Goal: Transaction & Acquisition: Obtain resource

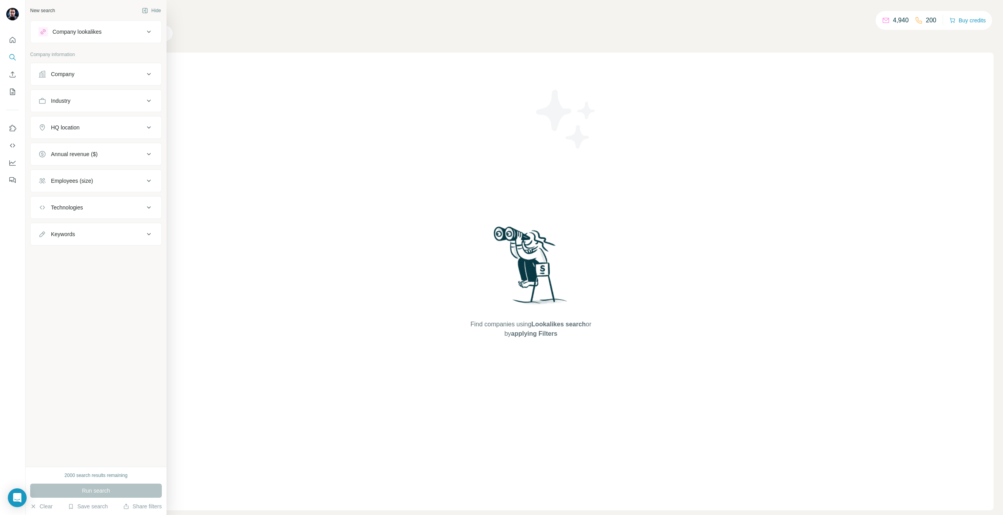
click at [43, 71] on icon at bounding box center [42, 74] width 8 height 8
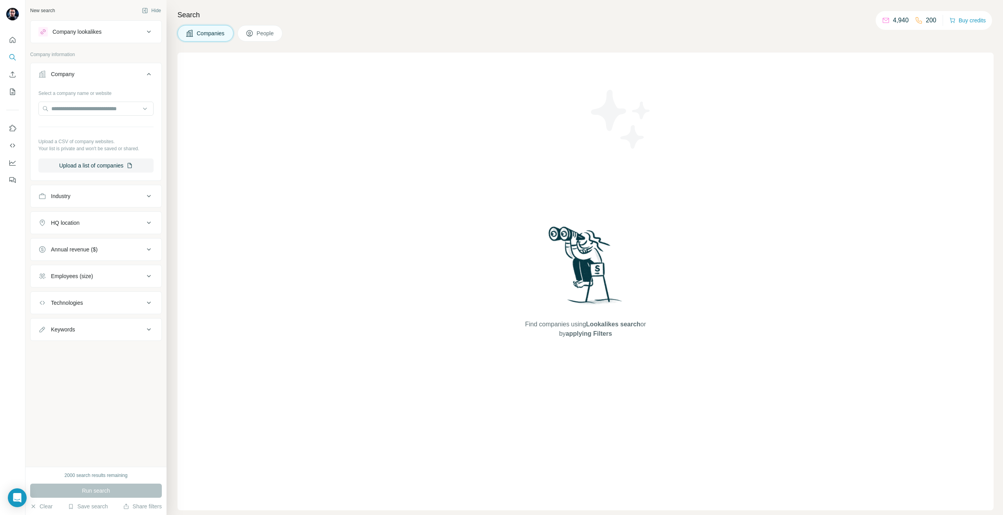
click at [63, 206] on div "Industry" at bounding box center [96, 196] width 132 height 23
click at [64, 192] on button "Industry" at bounding box center [96, 196] width 131 height 19
click at [64, 192] on button "Industry" at bounding box center [96, 198] width 131 height 22
click at [71, 303] on div "Technologies" at bounding box center [67, 303] width 32 height 8
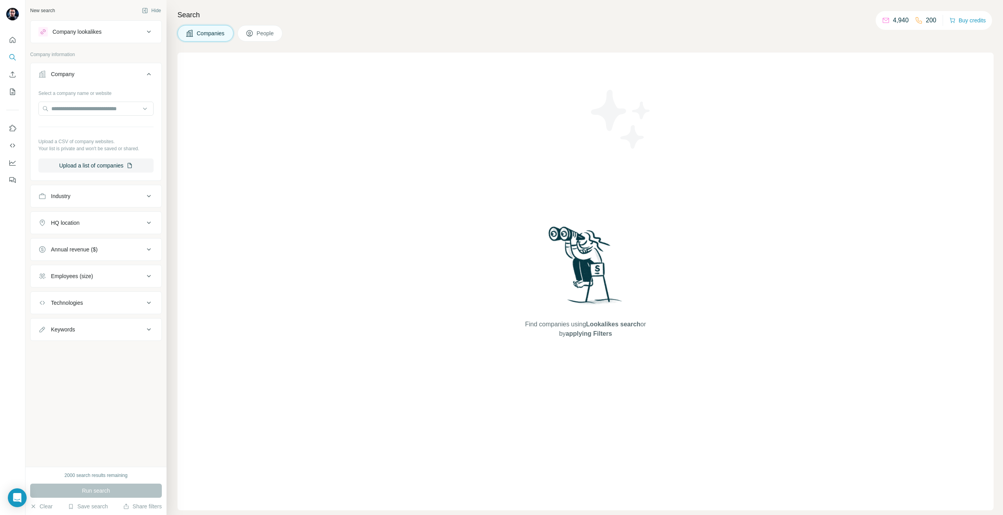
click at [80, 238] on div "Annual revenue ($)" at bounding box center [96, 249] width 132 height 23
click at [79, 199] on div "Industry" at bounding box center [91, 196] width 106 height 8
click at [15, 41] on icon "Quick start" at bounding box center [13, 40] width 6 height 6
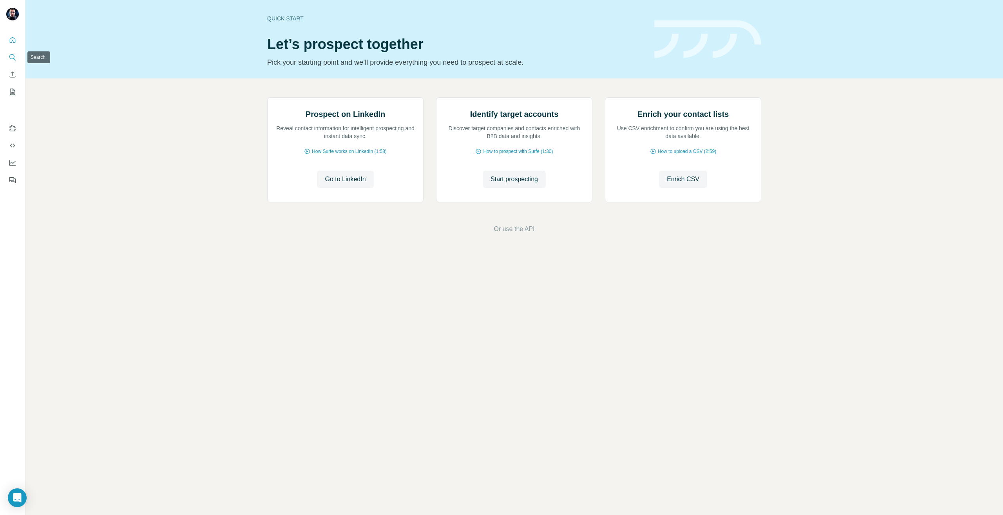
click at [15, 53] on button "Search" at bounding box center [12, 57] width 13 height 14
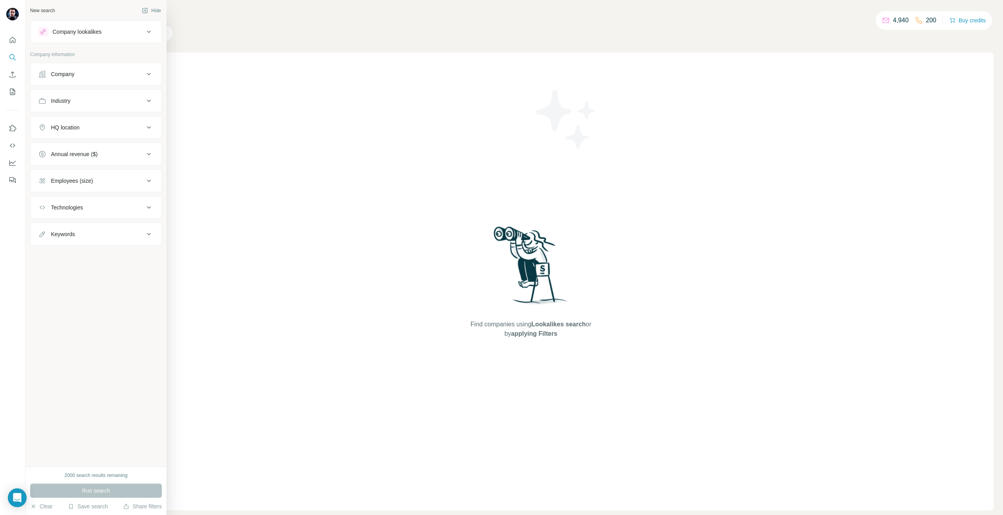
click at [41, 79] on button "Company" at bounding box center [96, 74] width 131 height 19
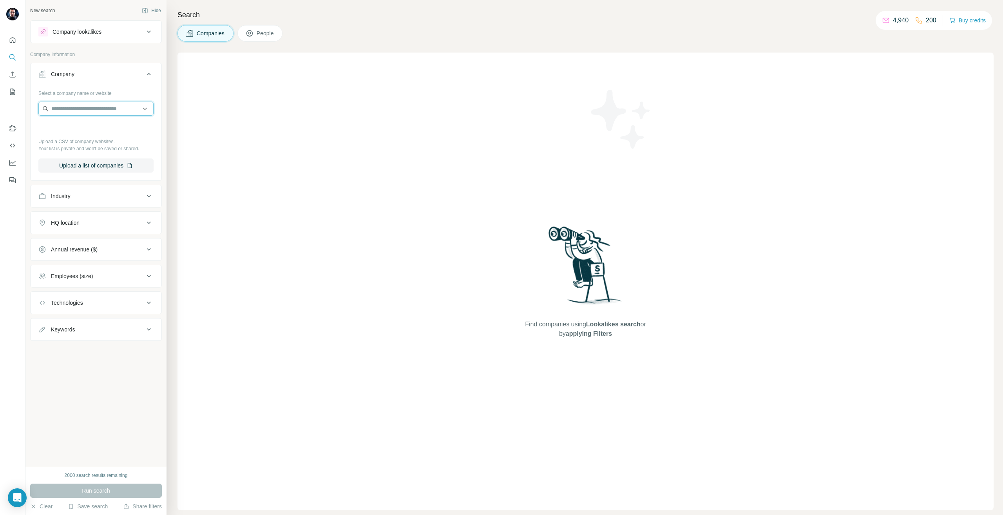
click at [120, 106] on input "text" at bounding box center [95, 108] width 115 height 14
paste input "**********"
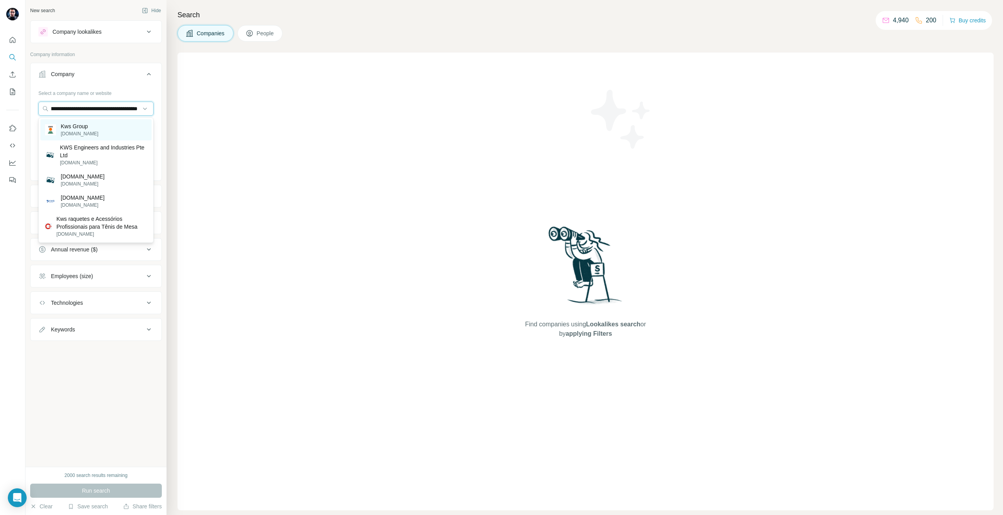
type input "**********"
click at [97, 136] on div "Kws Group [DOMAIN_NAME]" at bounding box center [95, 129] width 111 height 21
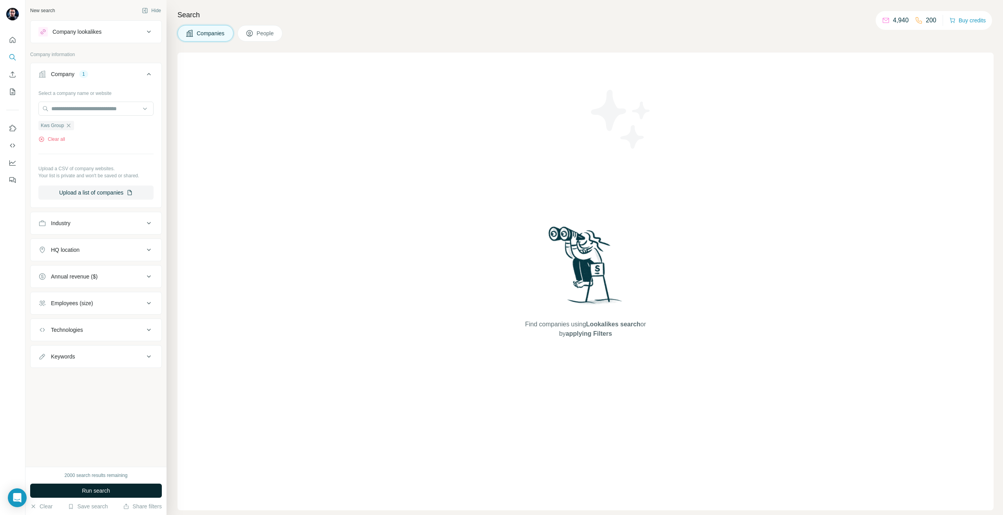
click at [89, 493] on span "Run search" at bounding box center [96, 490] width 28 height 8
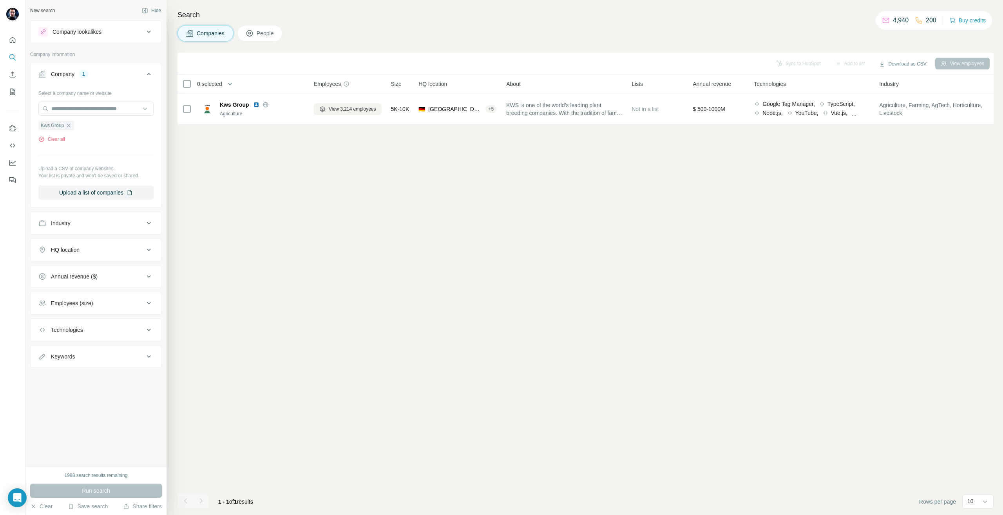
click at [92, 303] on div "Employees (size)" at bounding box center [72, 303] width 42 height 8
click at [96, 245] on button "HQ location" at bounding box center [96, 249] width 131 height 19
click at [96, 245] on button "HQ location" at bounding box center [96, 251] width 131 height 22
click at [93, 226] on div "Industry" at bounding box center [91, 223] width 106 height 8
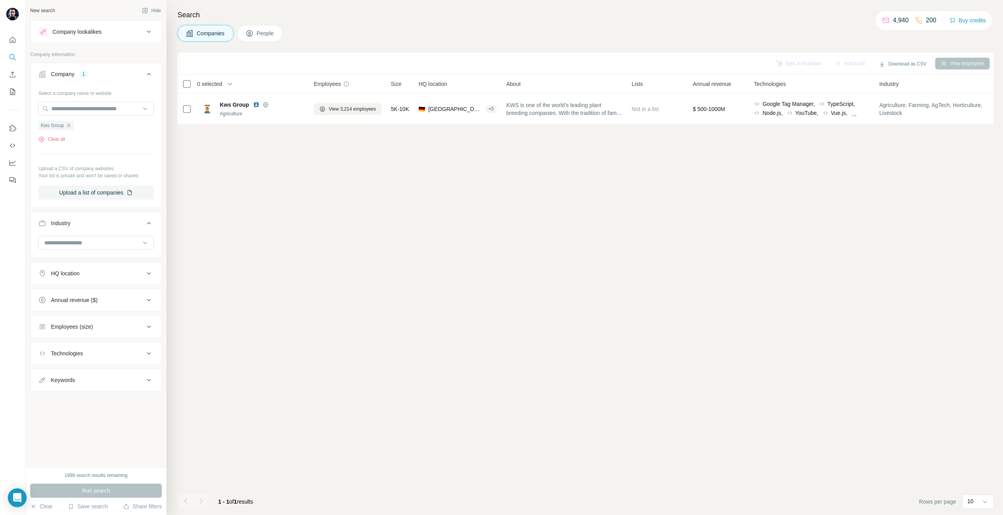
click at [93, 226] on div "Industry" at bounding box center [91, 223] width 106 height 8
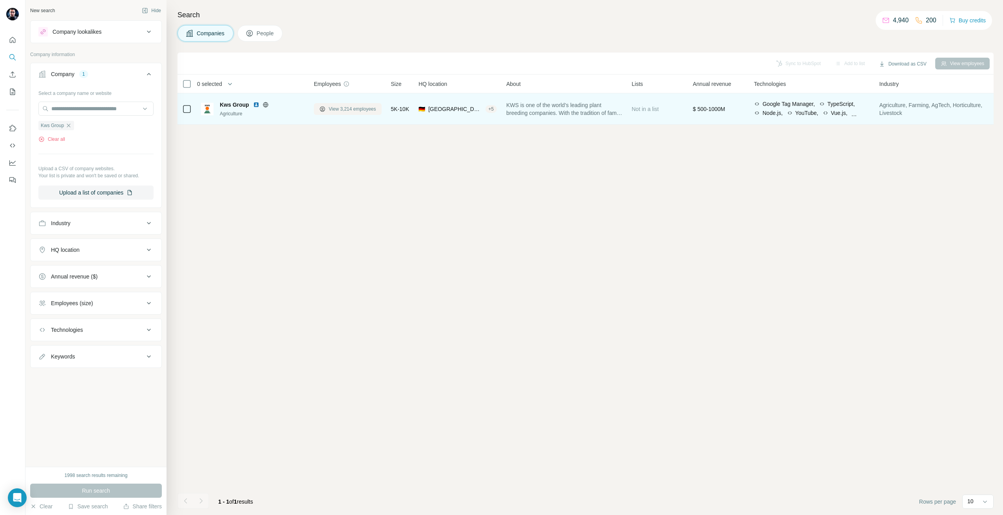
click at [350, 109] on span "View 3,214 employees" at bounding box center [352, 108] width 47 height 7
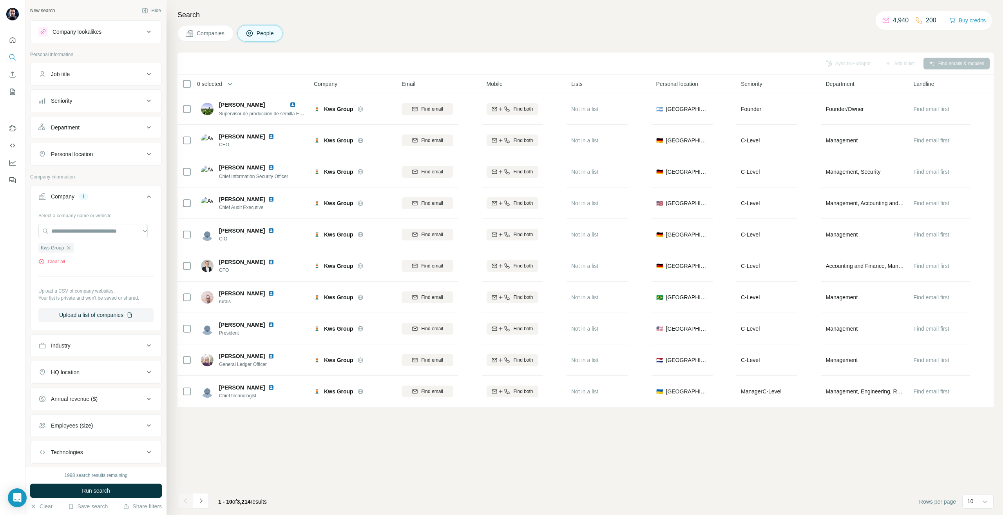
click at [99, 148] on button "Personal location" at bounding box center [96, 154] width 131 height 19
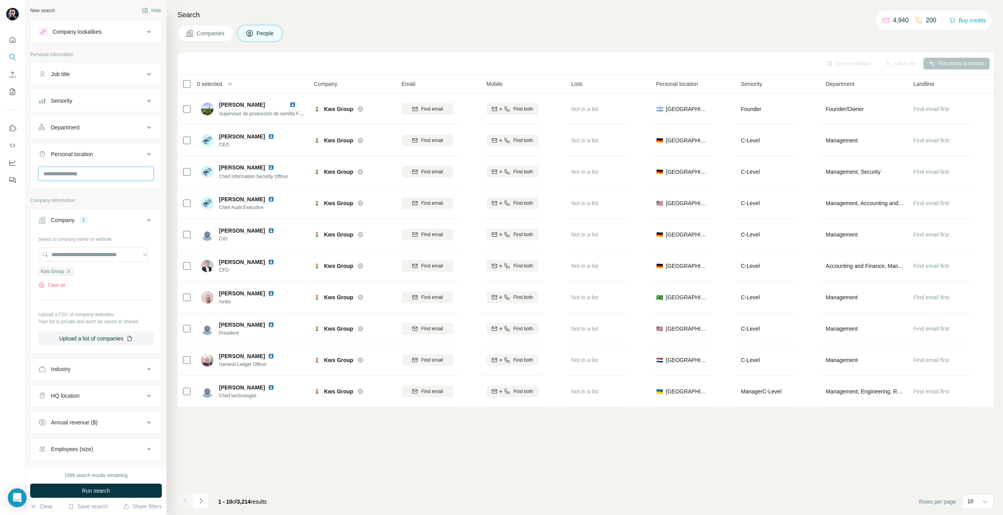
click at [85, 178] on input "text" at bounding box center [95, 174] width 115 height 14
type input "***"
click at [132, 194] on div at bounding box center [136, 194] width 9 height 9
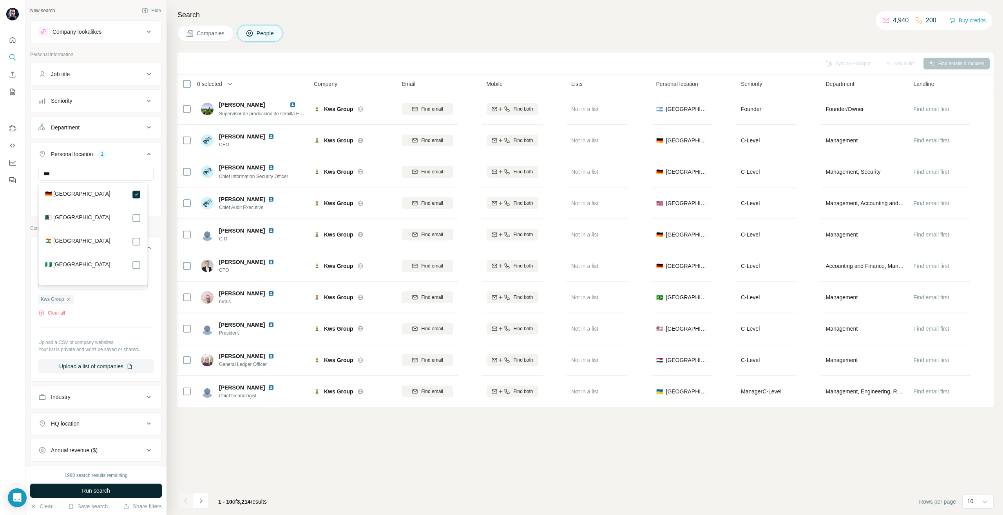
click at [76, 487] on button "Run search" at bounding box center [96, 490] width 132 height 14
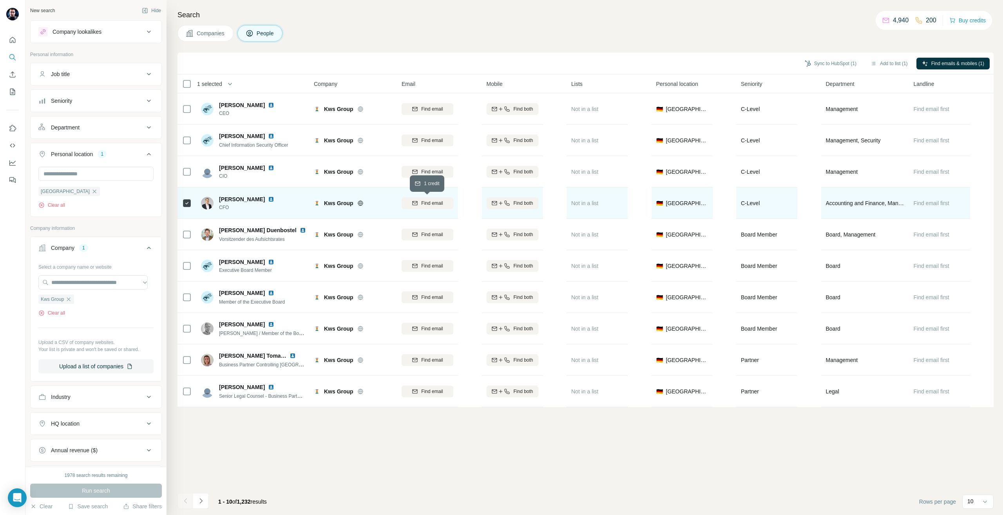
click at [437, 205] on span "Find email" at bounding box center [432, 202] width 22 height 7
click at [207, 500] on button "Navigate to next page" at bounding box center [201, 501] width 16 height 16
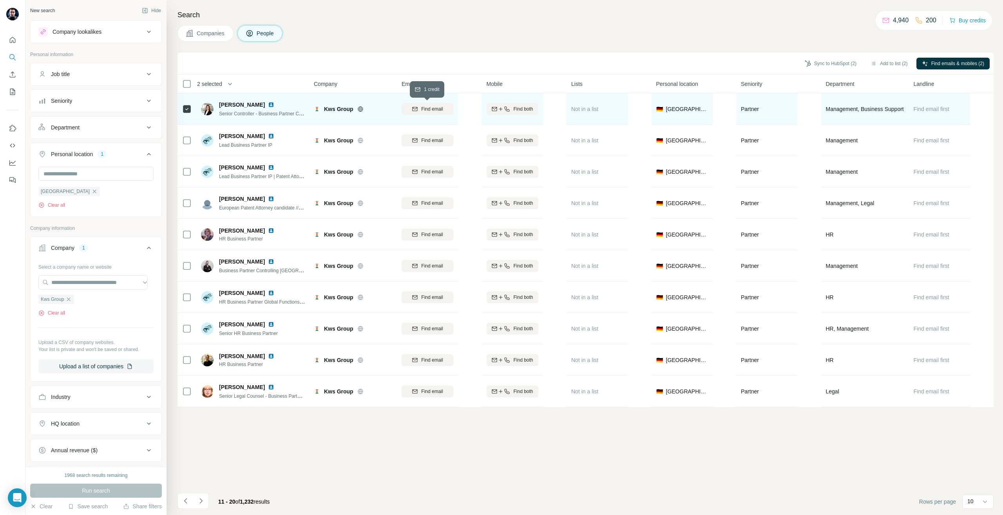
click at [433, 111] on span "Find email" at bounding box center [432, 108] width 22 height 7
click at [208, 498] on button "Navigate to next page" at bounding box center [201, 501] width 16 height 16
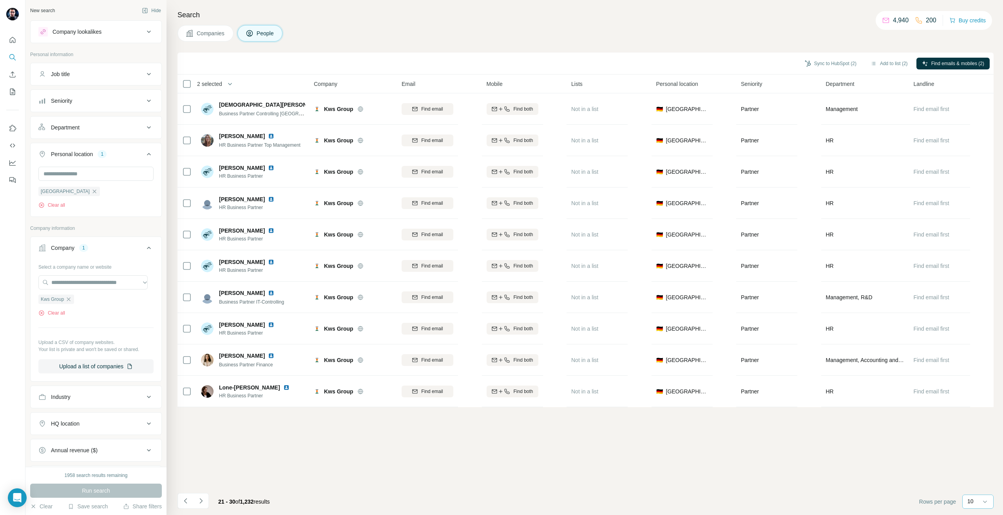
click at [981, 502] on div "10" at bounding box center [977, 501] width 20 height 8
click at [973, 440] on p "60" at bounding box center [972, 438] width 6 height 8
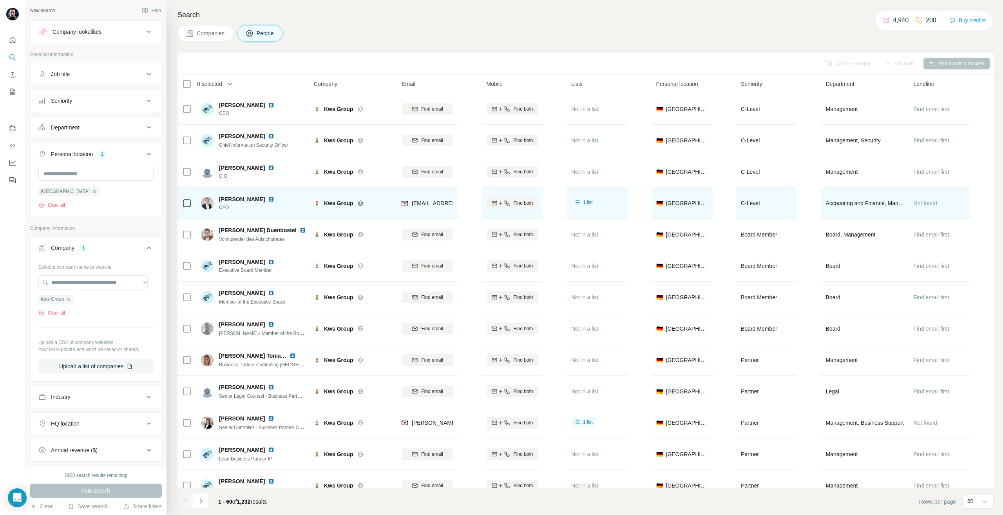
click at [187, 198] on icon at bounding box center [186, 202] width 9 height 9
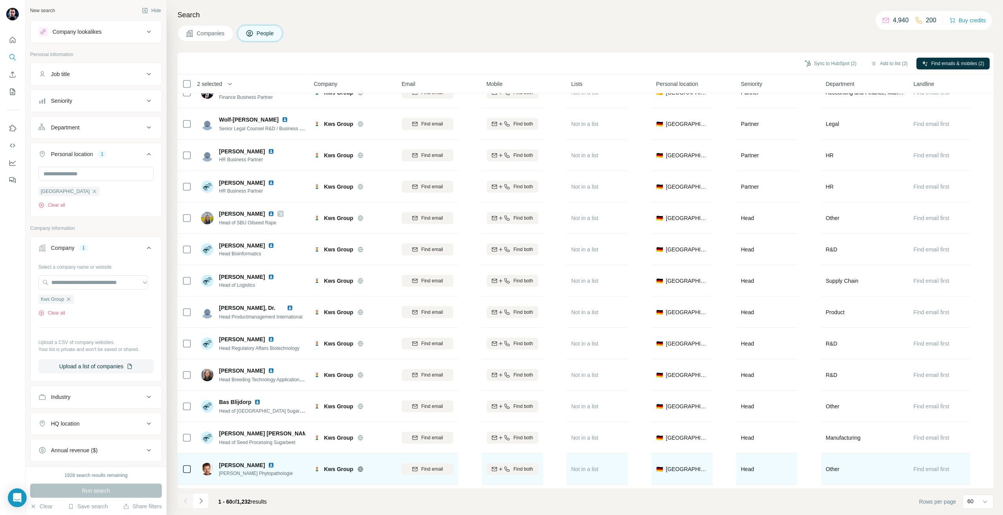
scroll to position [1371, 0]
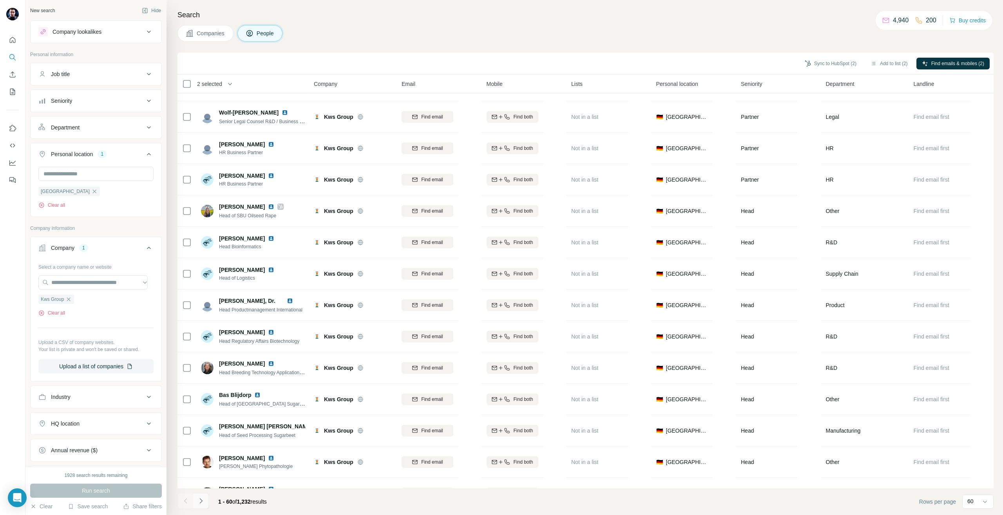
click at [208, 502] on button "Navigate to next page" at bounding box center [201, 501] width 16 height 16
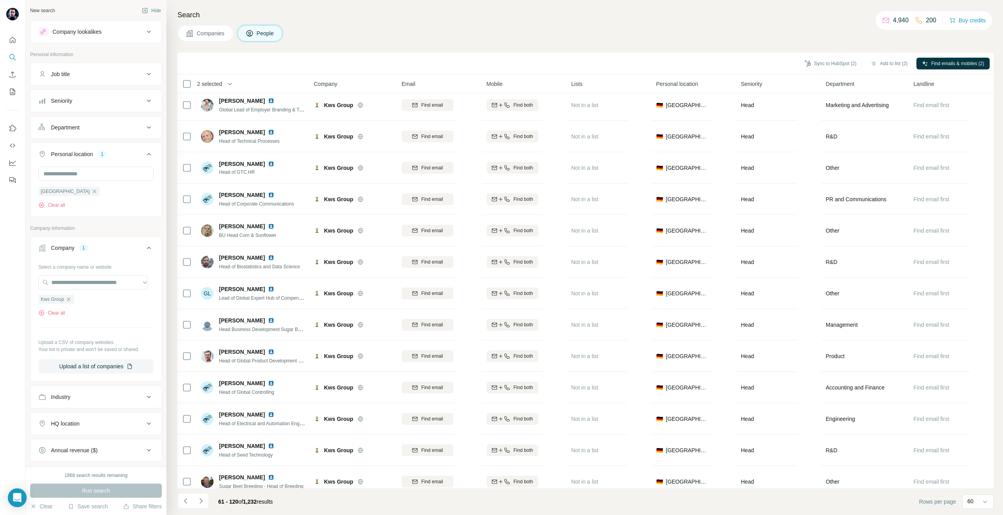
scroll to position [627, 0]
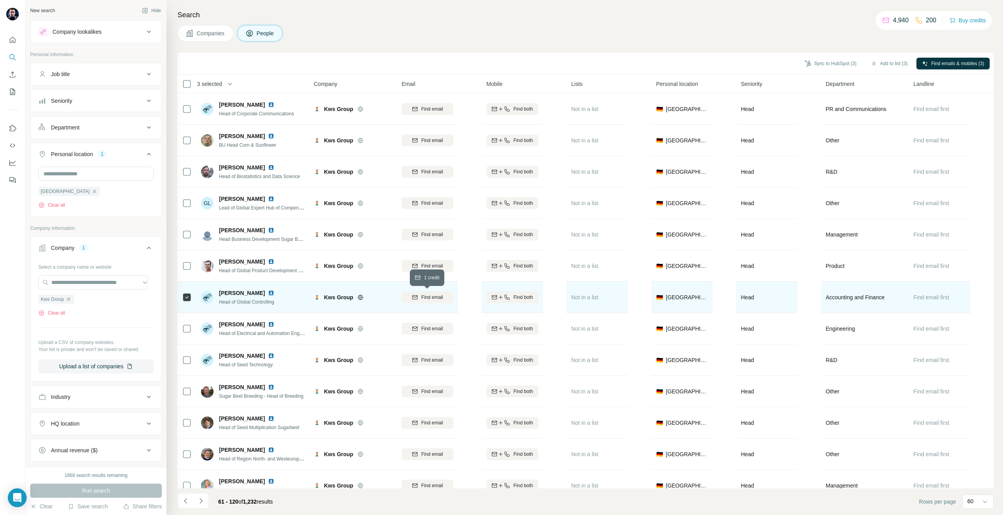
click at [436, 300] on span "Find email" at bounding box center [432, 296] width 22 height 7
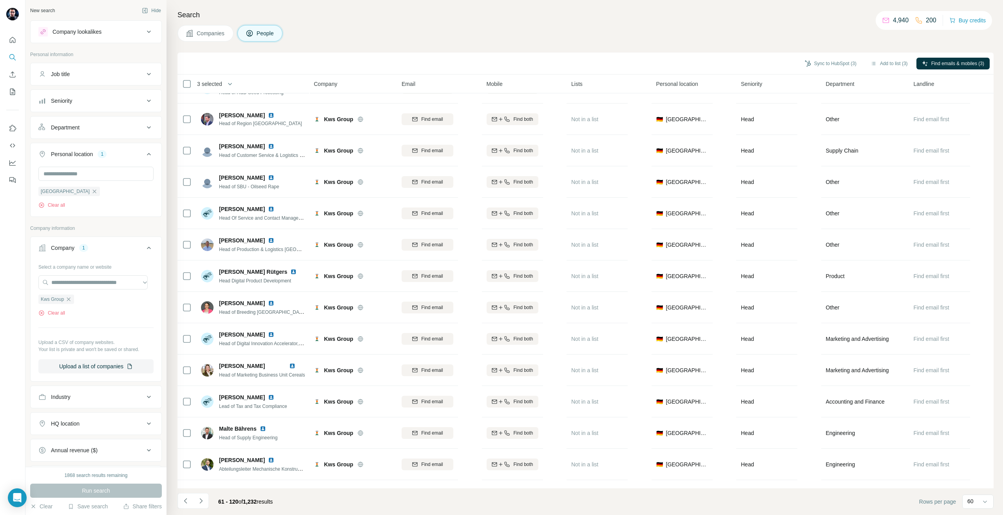
scroll to position [1058, 0]
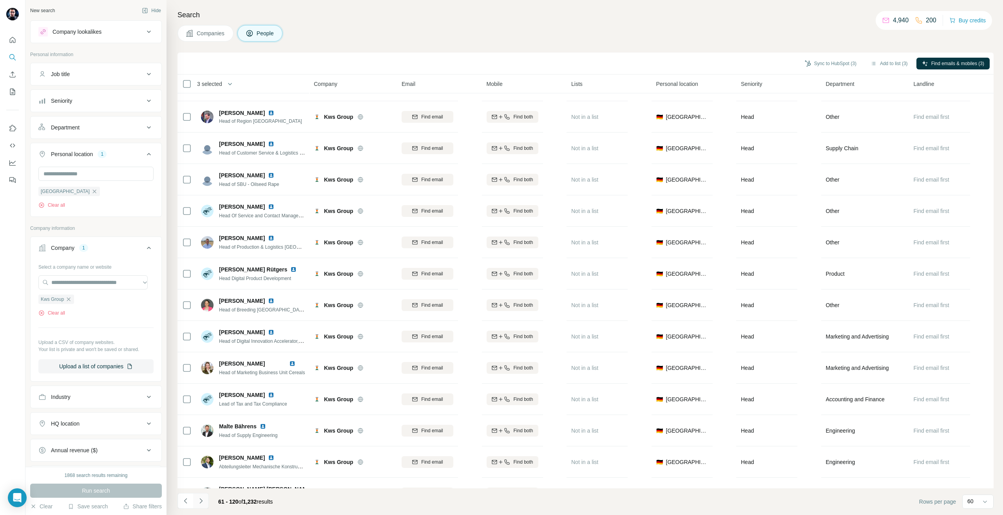
click at [204, 502] on icon "Navigate to next page" at bounding box center [201, 500] width 8 height 8
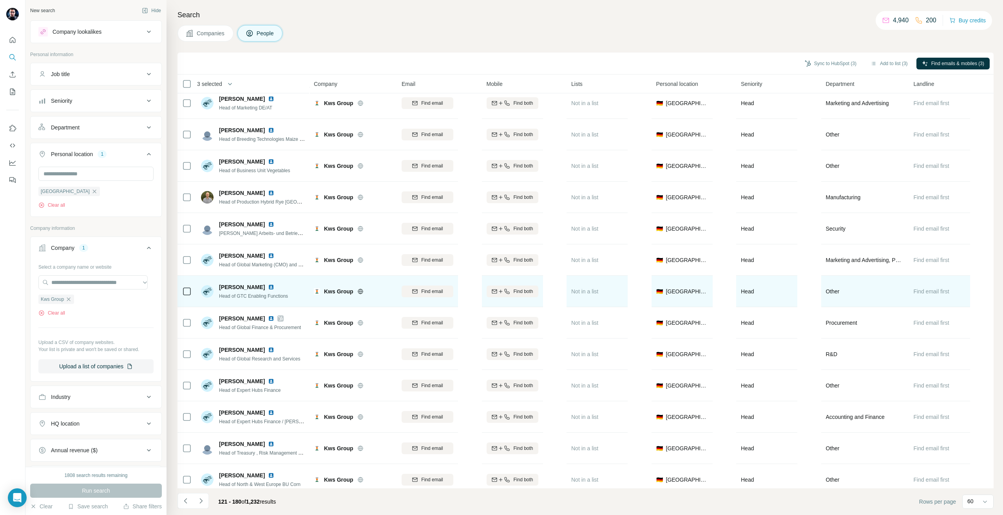
scroll to position [196, 0]
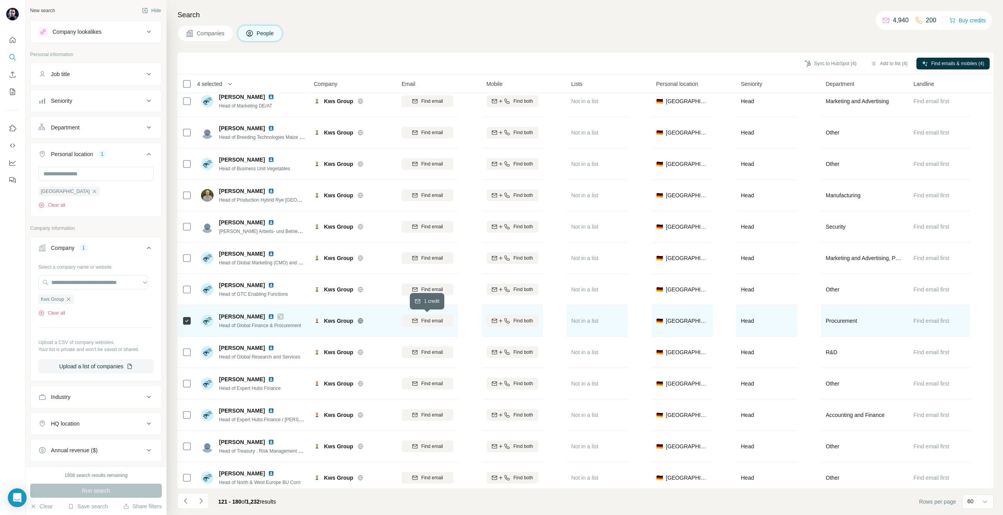
click at [424, 321] on span "Find email" at bounding box center [432, 320] width 22 height 7
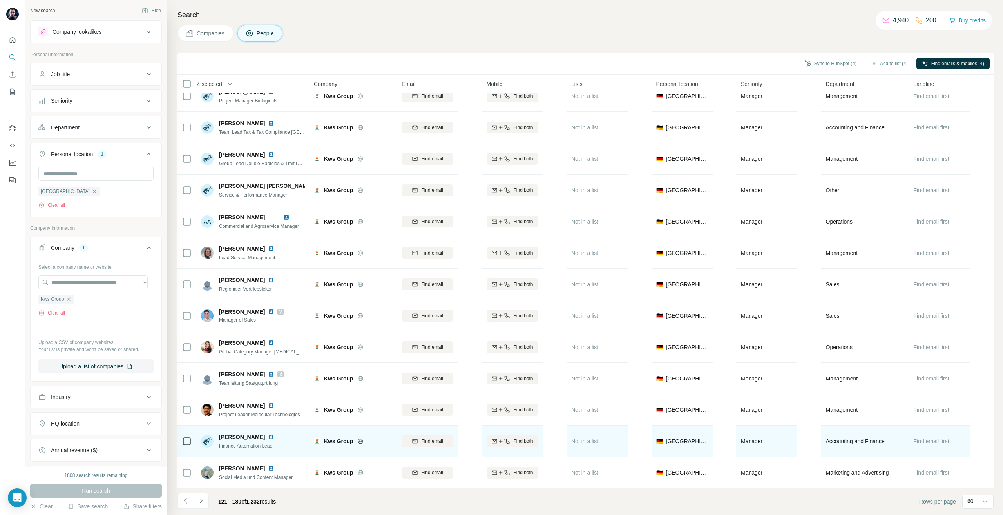
scroll to position [1490, 0]
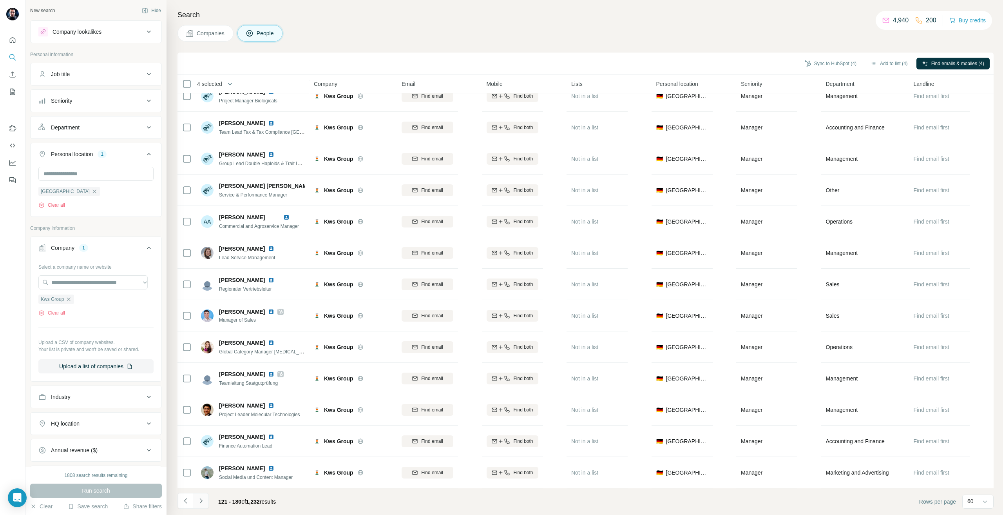
click at [208, 499] on button "Navigate to next page" at bounding box center [201, 501] width 16 height 16
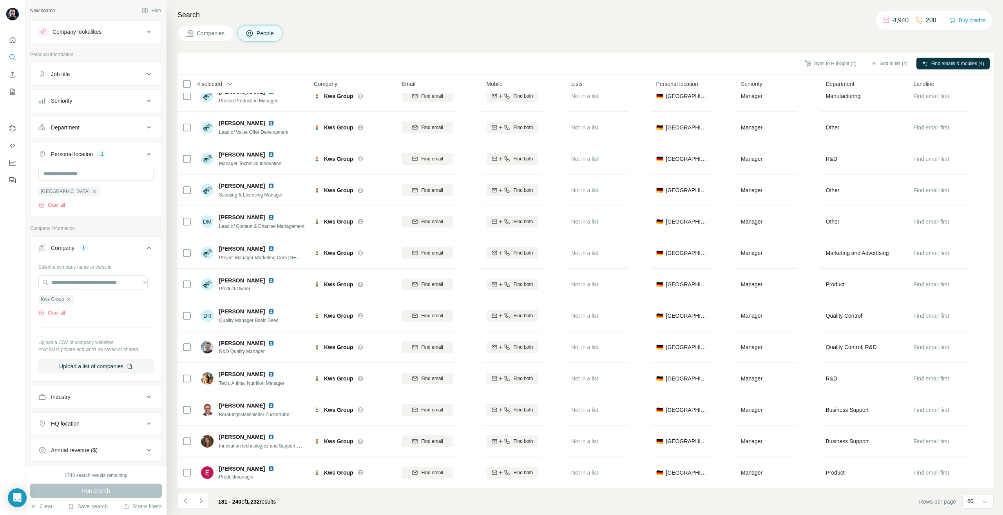
click at [197, 500] on icon "Navigate to next page" at bounding box center [201, 500] width 8 height 8
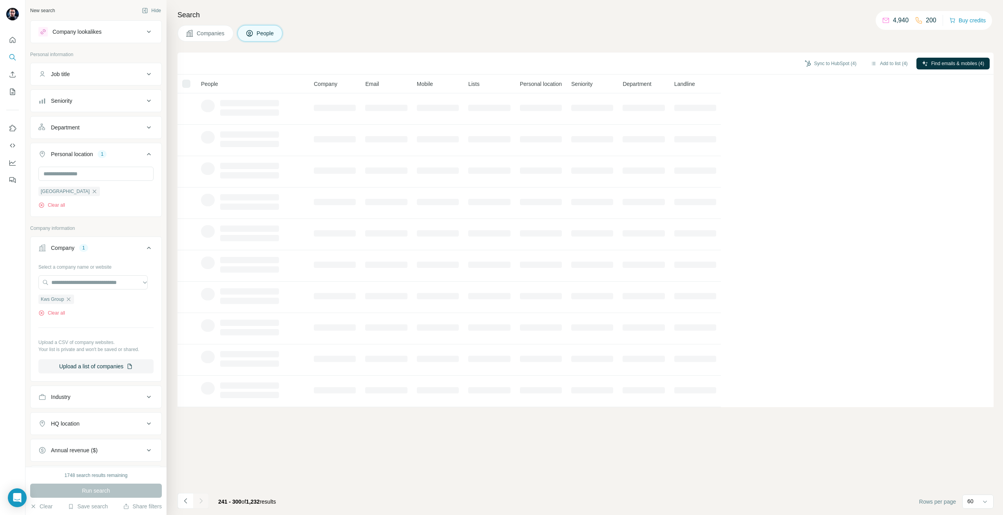
scroll to position [0, 0]
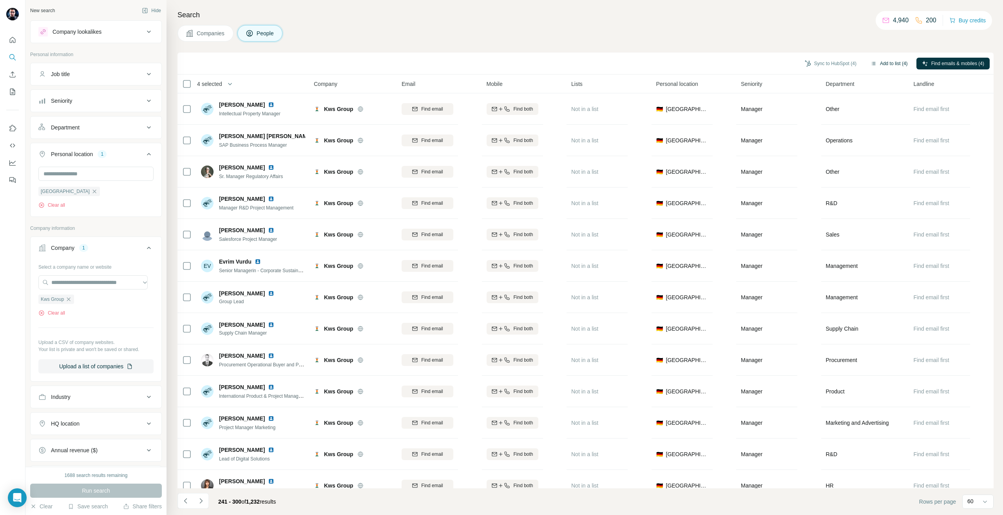
click at [875, 67] on button "Add to list (4)" at bounding box center [889, 64] width 48 height 12
click at [875, 66] on button "Add to list (4)" at bounding box center [889, 64] width 48 height 12
click at [878, 65] on button "Add to list (4)" at bounding box center [889, 64] width 48 height 12
click at [887, 63] on button "Add to list (4)" at bounding box center [889, 64] width 48 height 12
click at [811, 63] on button "Sync to HubSpot (4)" at bounding box center [830, 64] width 63 height 12
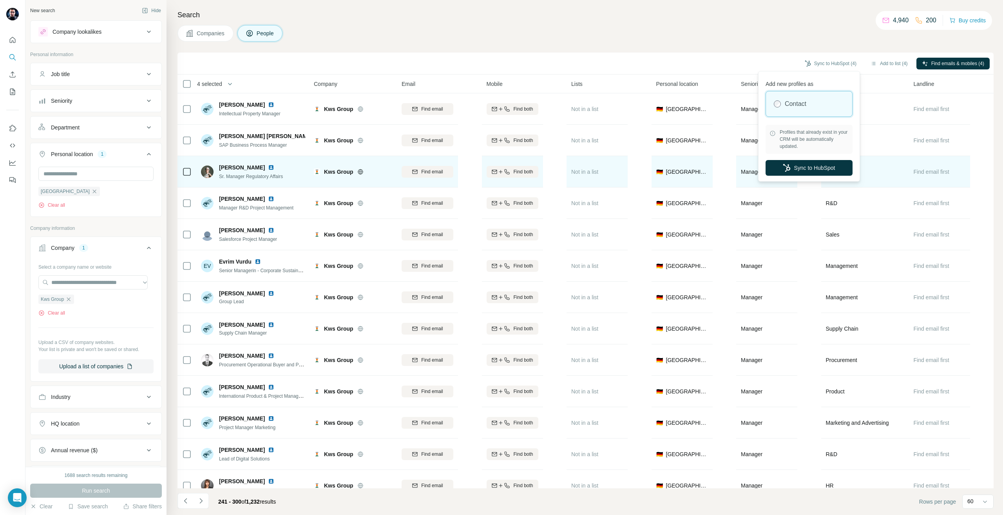
click at [792, 167] on button "Sync to HubSpot" at bounding box center [809, 168] width 87 height 16
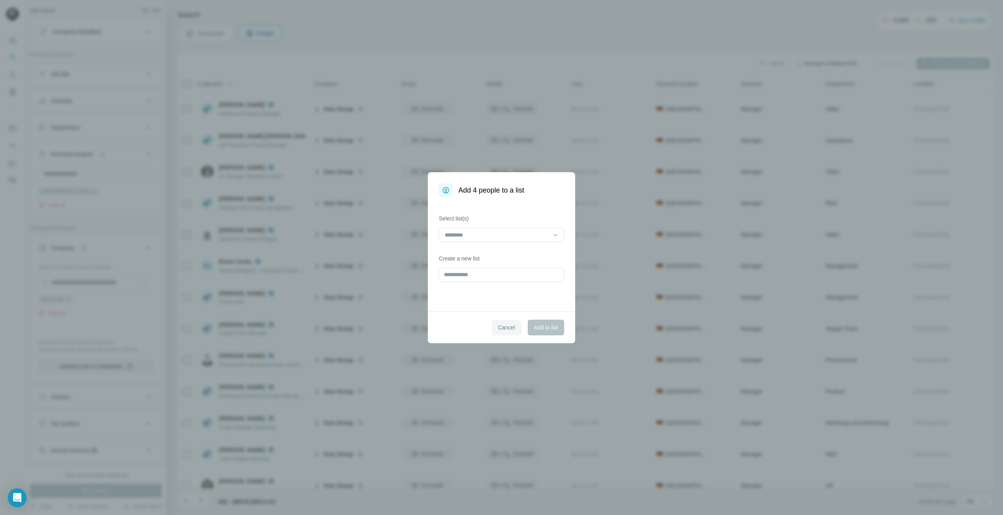
click at [498, 328] on span "Cancel" at bounding box center [506, 327] width 17 height 8
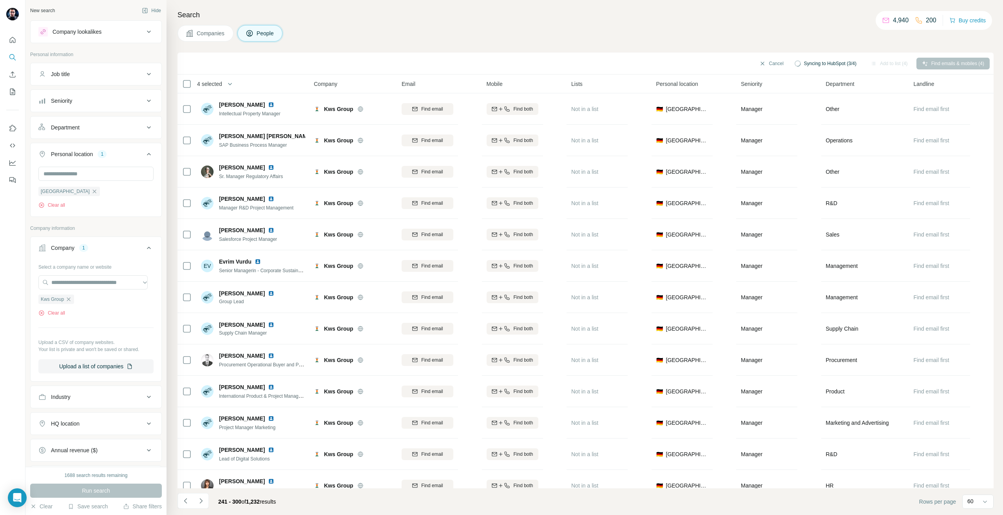
click at [82, 77] on div "Job title" at bounding box center [91, 74] width 106 height 8
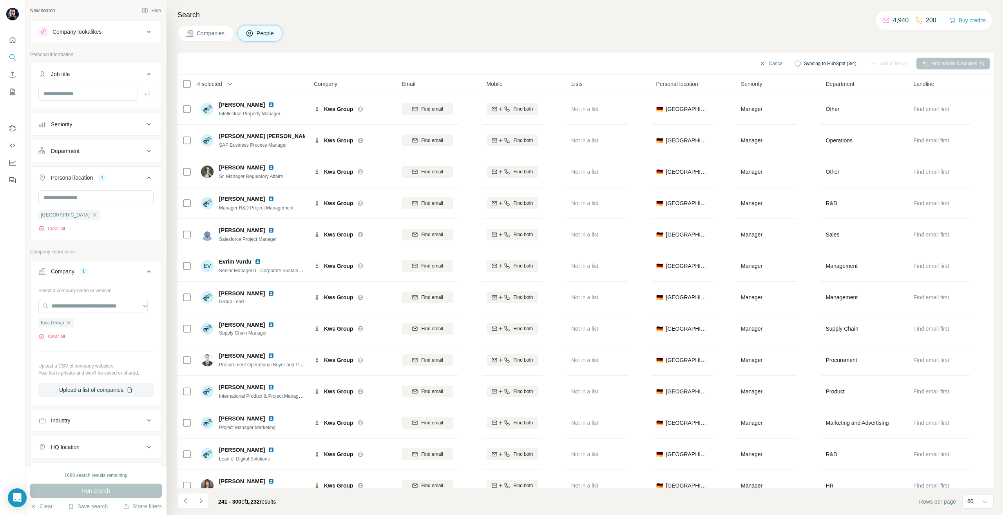
click at [68, 105] on div at bounding box center [96, 97] width 131 height 20
click at [70, 99] on input "text" at bounding box center [88, 94] width 100 height 14
type input "******"
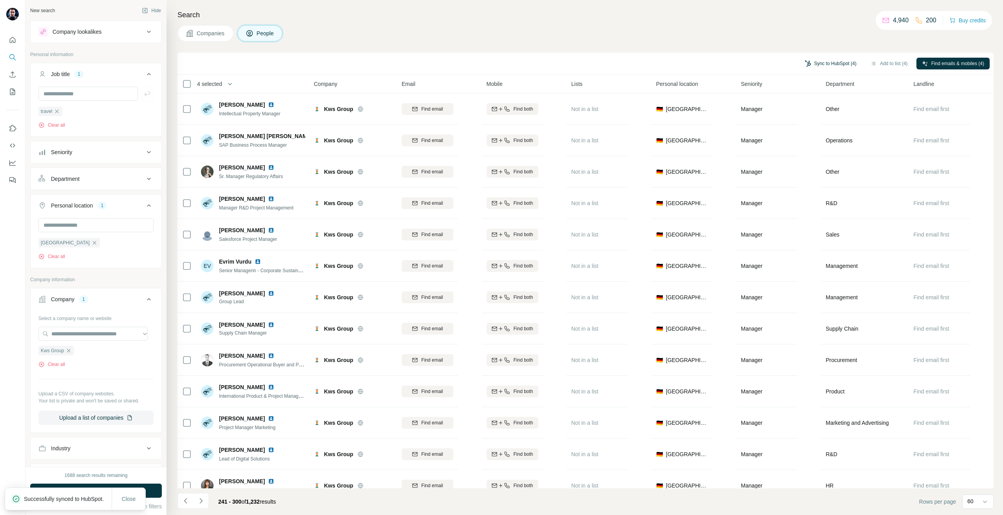
click at [823, 65] on button "Sync to HubSpot (4)" at bounding box center [830, 64] width 63 height 12
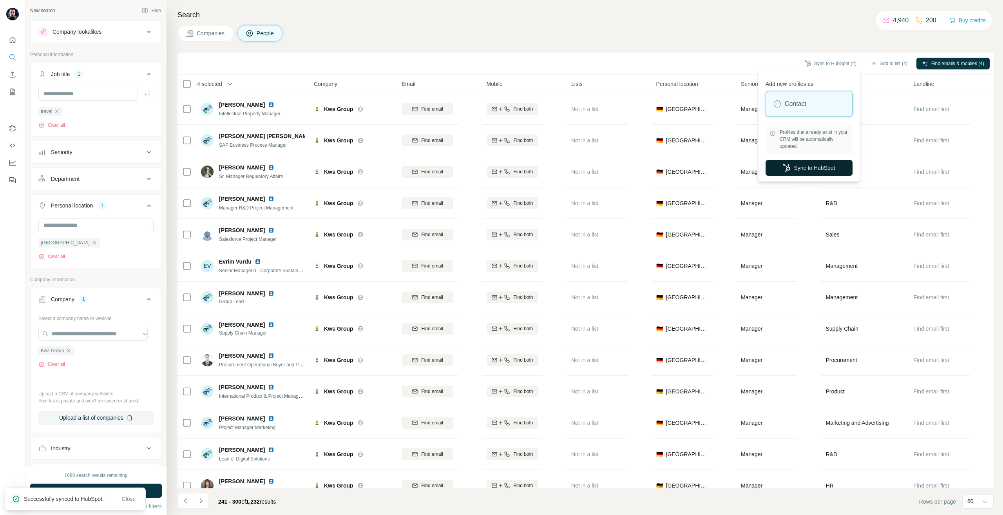
click at [798, 171] on button "Sync to HubSpot" at bounding box center [809, 168] width 87 height 16
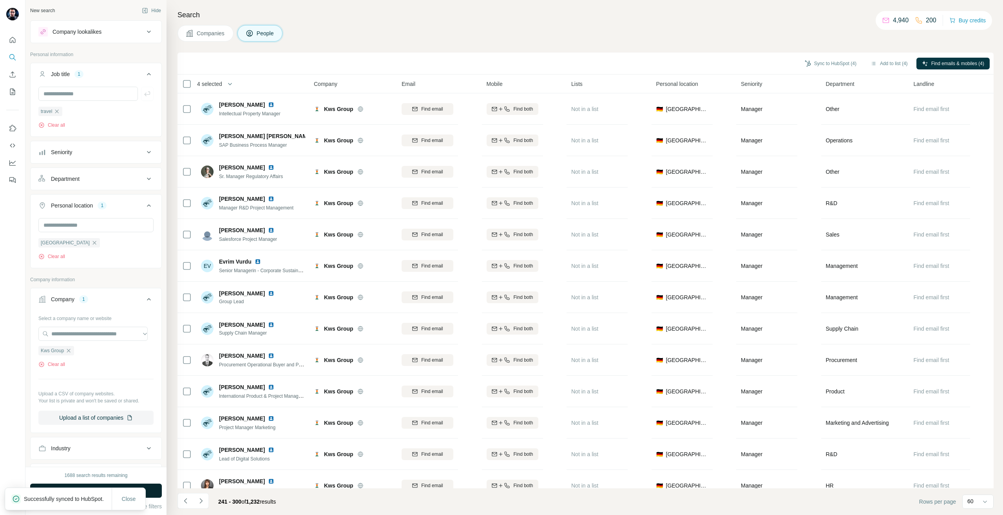
click at [155, 487] on button "Run search" at bounding box center [96, 490] width 132 height 14
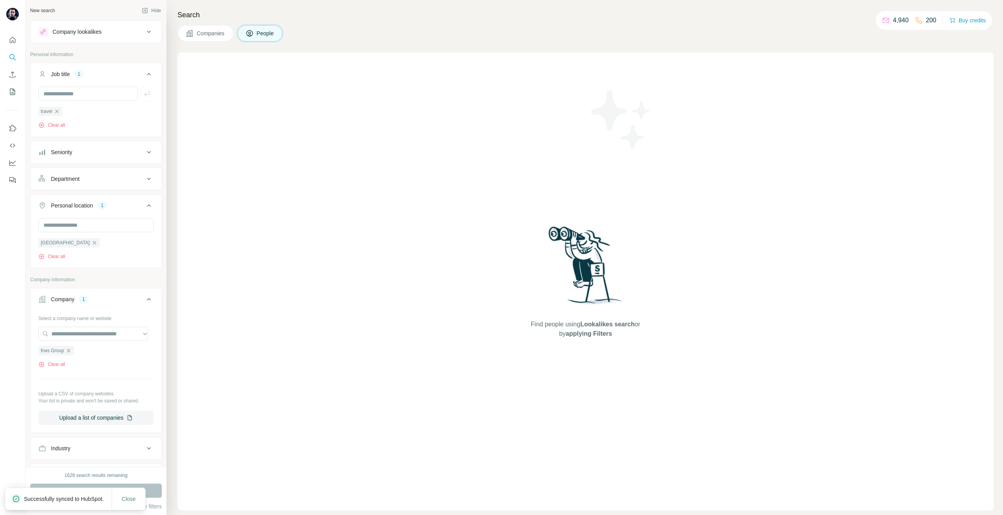
click at [64, 112] on ul "travel" at bounding box center [95, 111] width 115 height 10
click at [60, 112] on icon "button" at bounding box center [57, 111] width 6 height 6
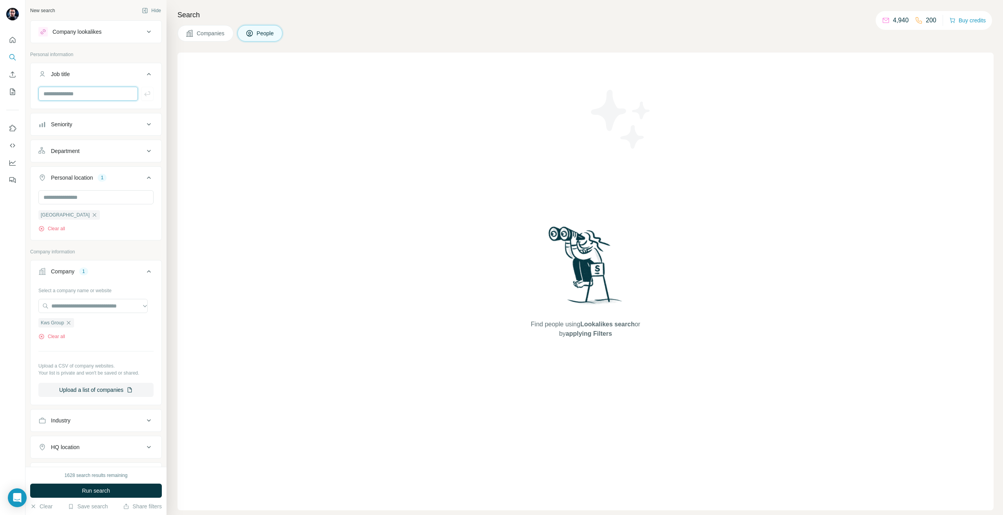
click at [68, 98] on input "text" at bounding box center [88, 94] width 100 height 14
type input "*****"
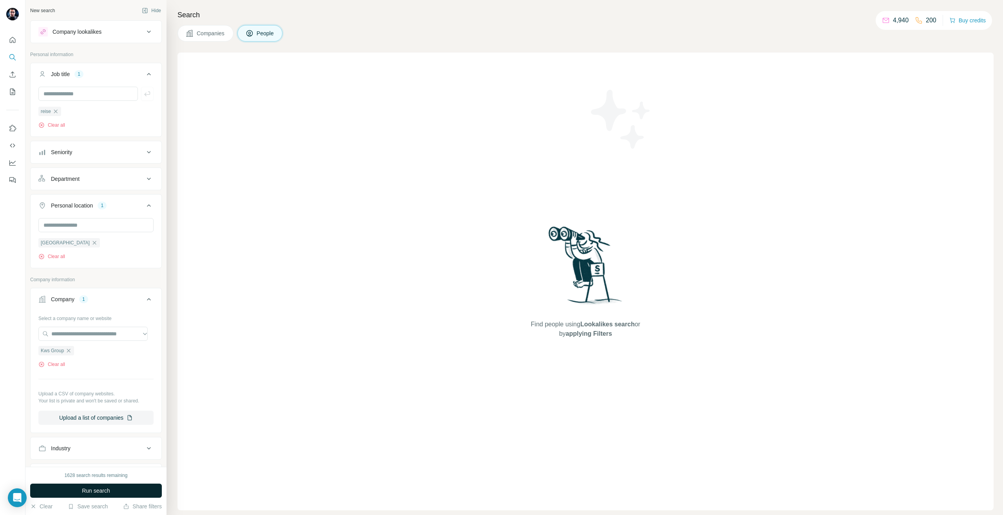
click at [68, 494] on button "Run search" at bounding box center [96, 490] width 132 height 14
click at [57, 112] on icon "button" at bounding box center [56, 111] width 6 height 6
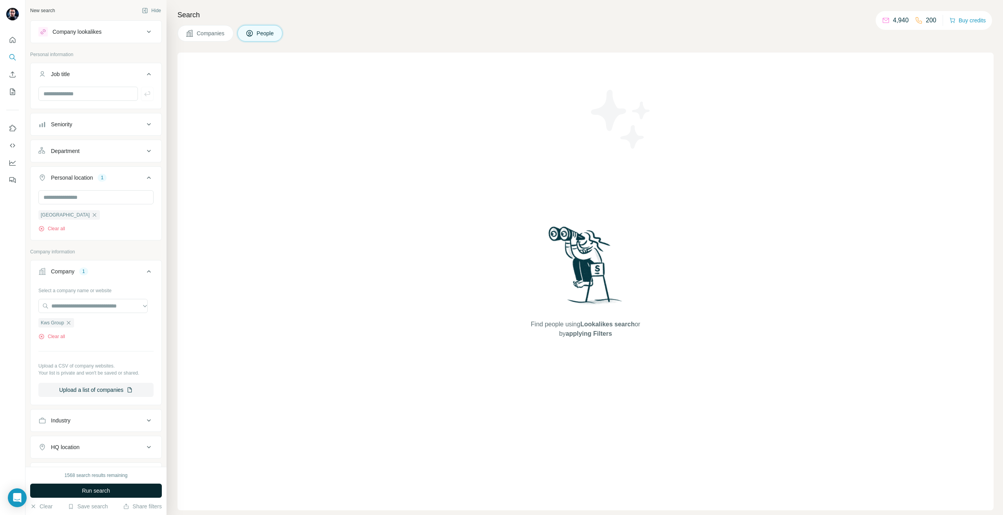
click at [102, 493] on span "Run search" at bounding box center [96, 490] width 28 height 8
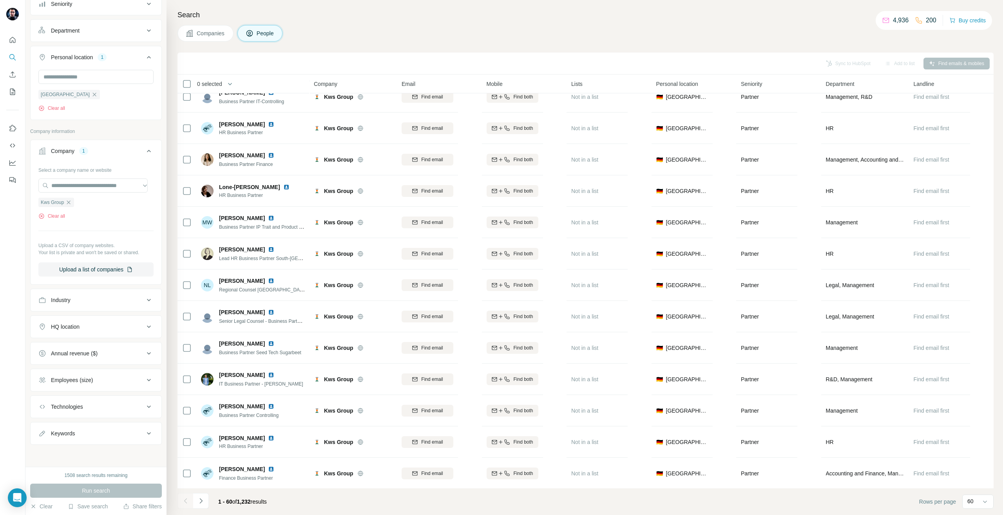
scroll to position [940, 0]
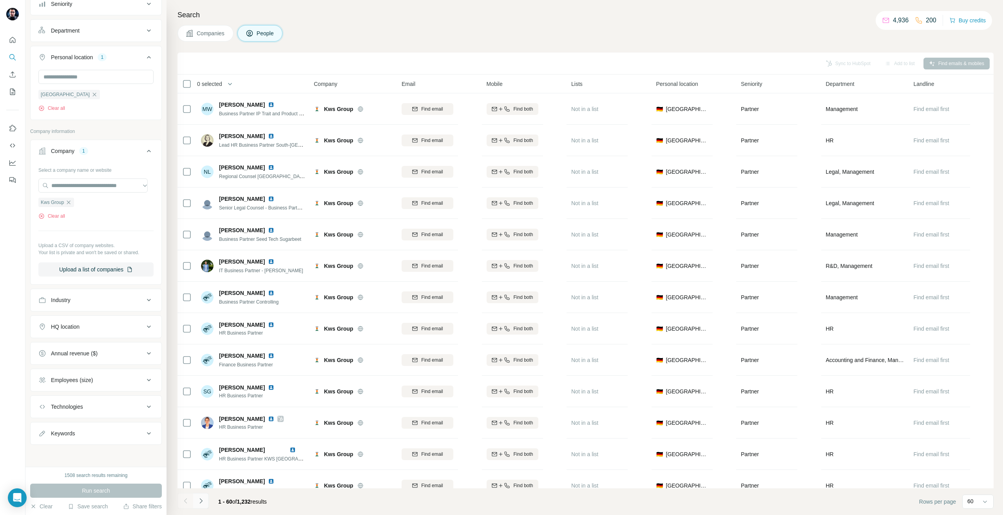
click at [206, 499] on button "Navigate to next page" at bounding box center [201, 501] width 16 height 16
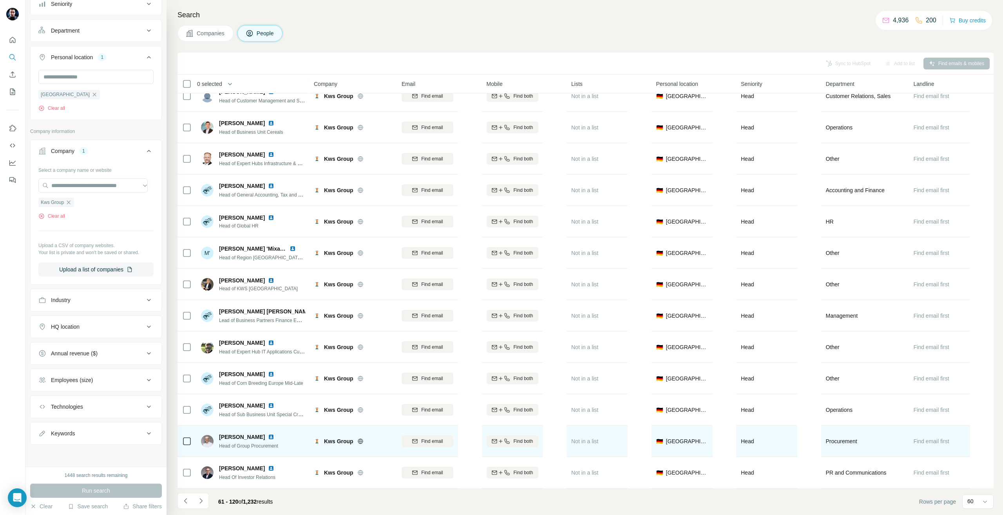
scroll to position [1490, 0]
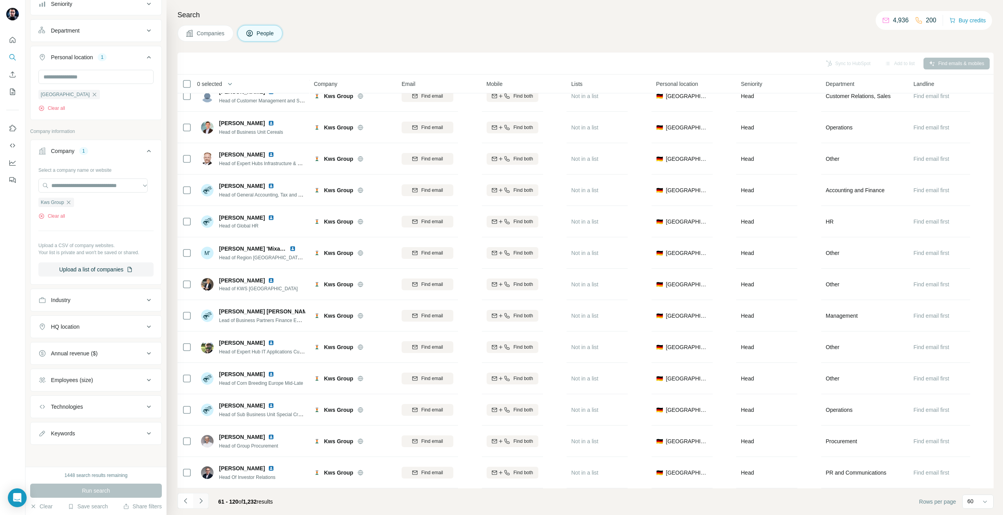
click at [203, 500] on icon "Navigate to next page" at bounding box center [201, 500] width 8 height 8
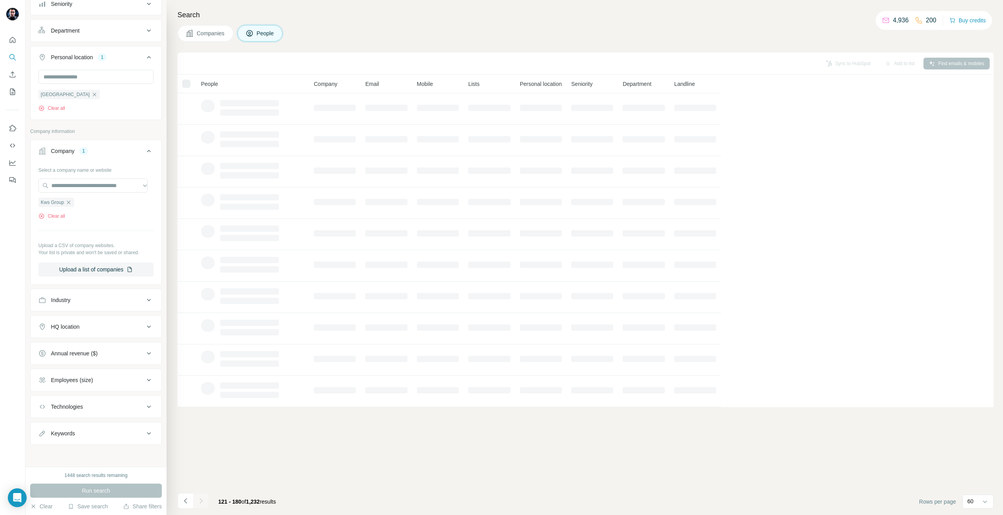
scroll to position [0, 0]
click at [182, 498] on icon "Navigate to previous page" at bounding box center [186, 500] width 8 height 8
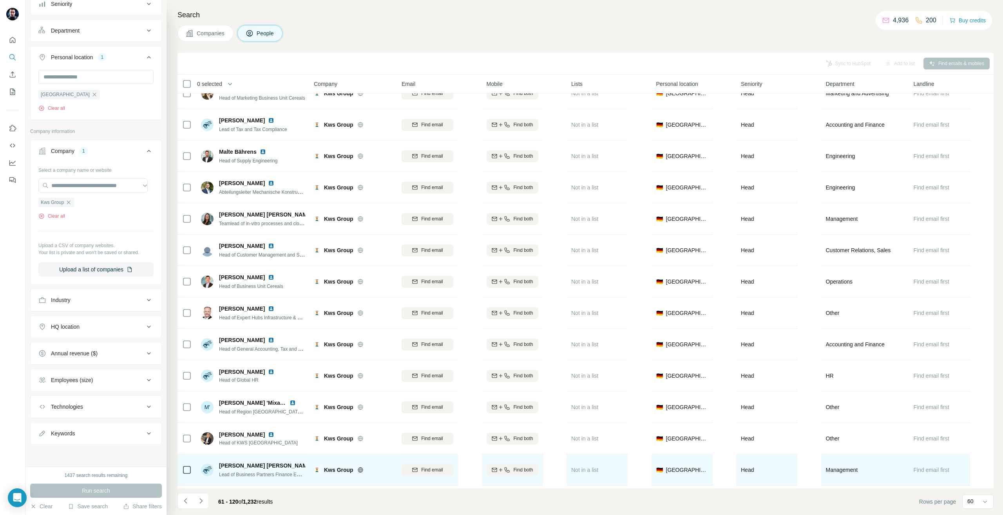
scroll to position [1490, 0]
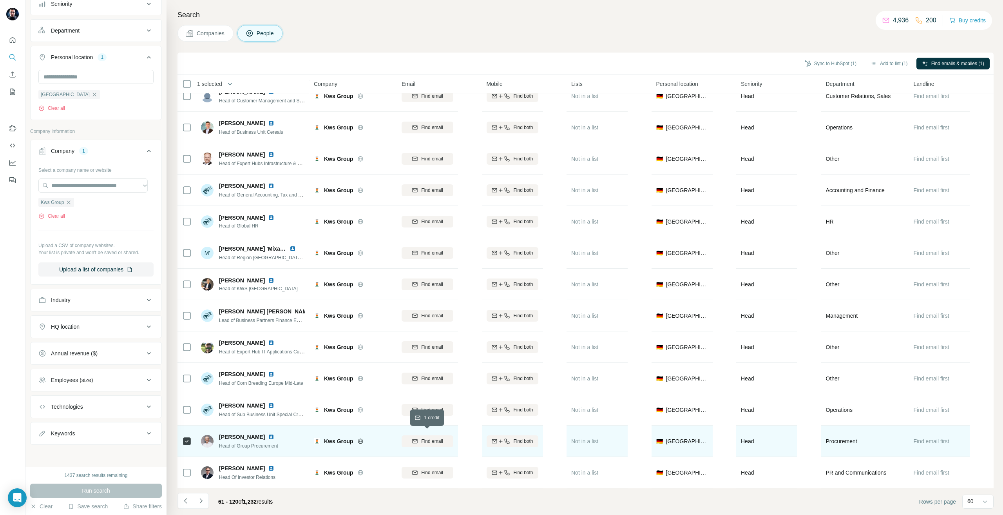
click at [440, 437] on span "Find email" at bounding box center [432, 440] width 22 height 7
click at [200, 498] on icon "Navigate to next page" at bounding box center [201, 500] width 8 height 8
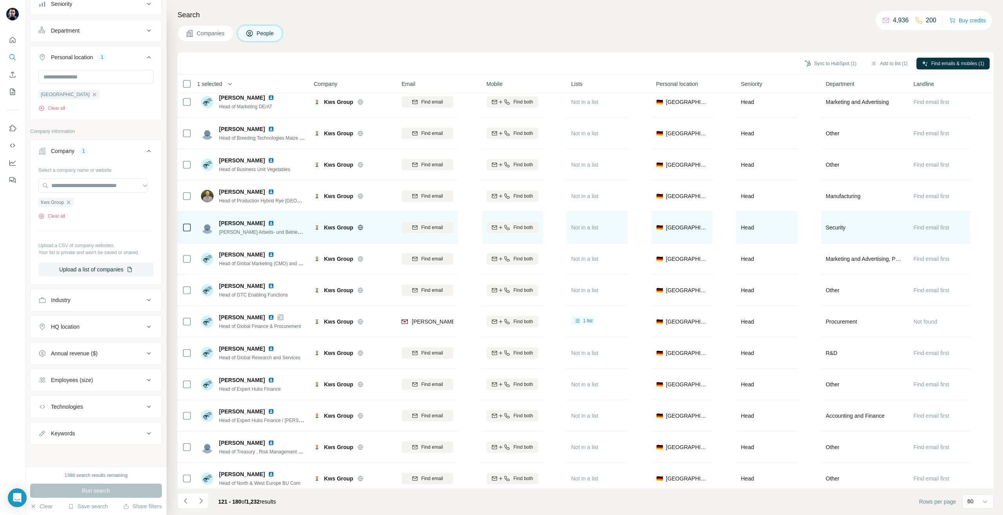
scroll to position [196, 0]
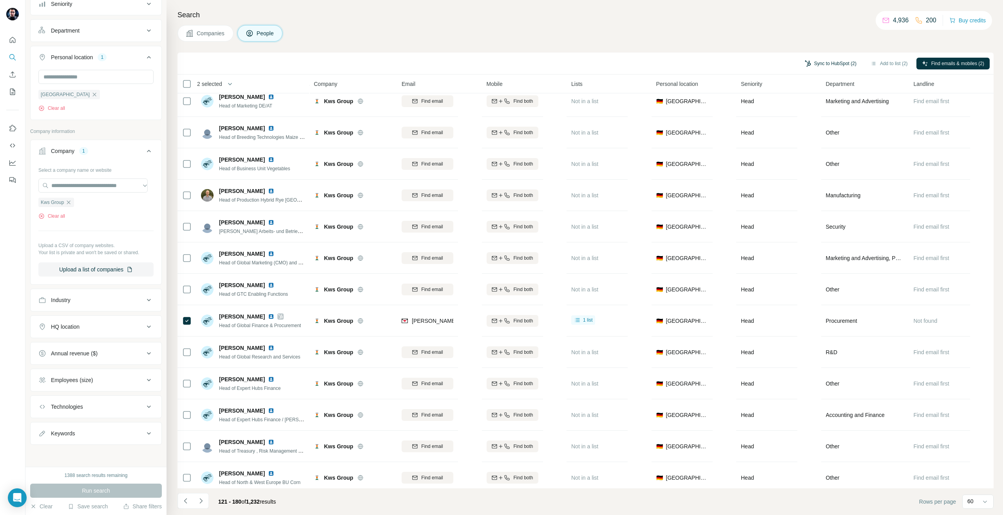
click at [844, 64] on button "Sync to HubSpot (2)" at bounding box center [830, 64] width 63 height 12
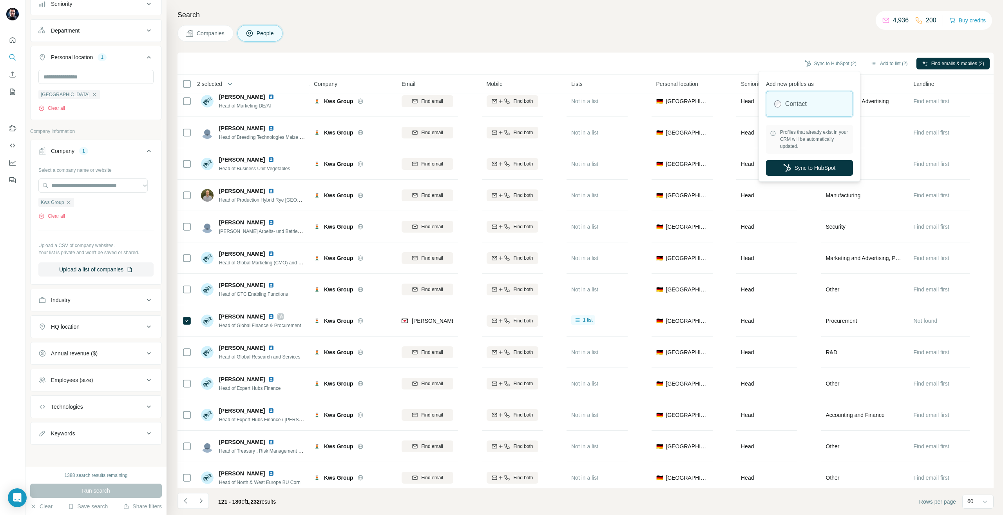
drag, startPoint x: 810, startPoint y: 170, endPoint x: 216, endPoint y: 2, distance: 617.5
click at [810, 170] on button "Sync to HubSpot" at bounding box center [809, 168] width 87 height 16
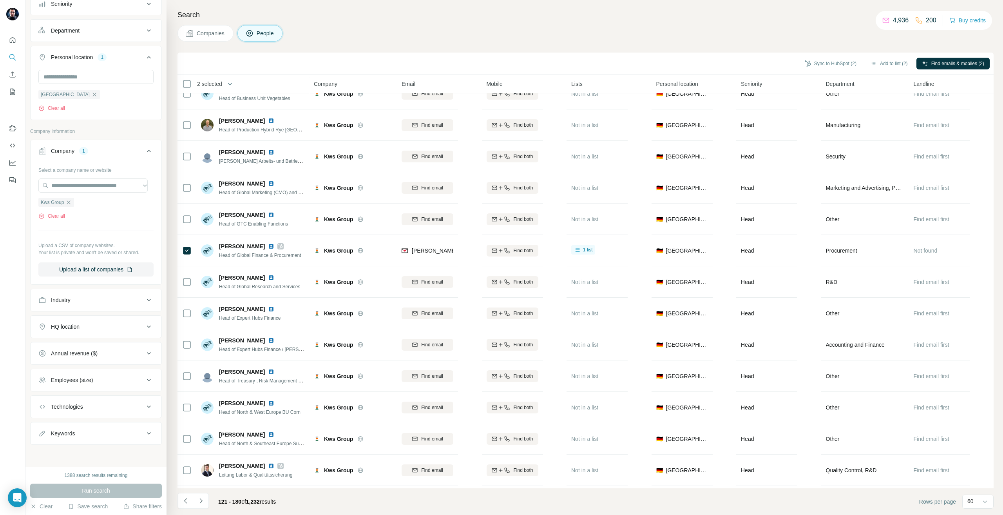
scroll to position [392, 0]
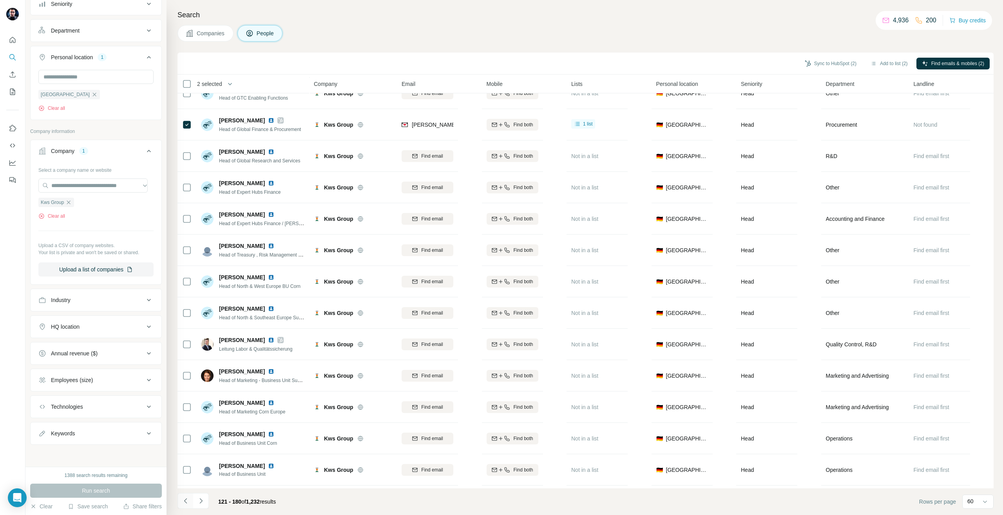
click at [193, 498] on button "Navigate to previous page" at bounding box center [186, 501] width 16 height 16
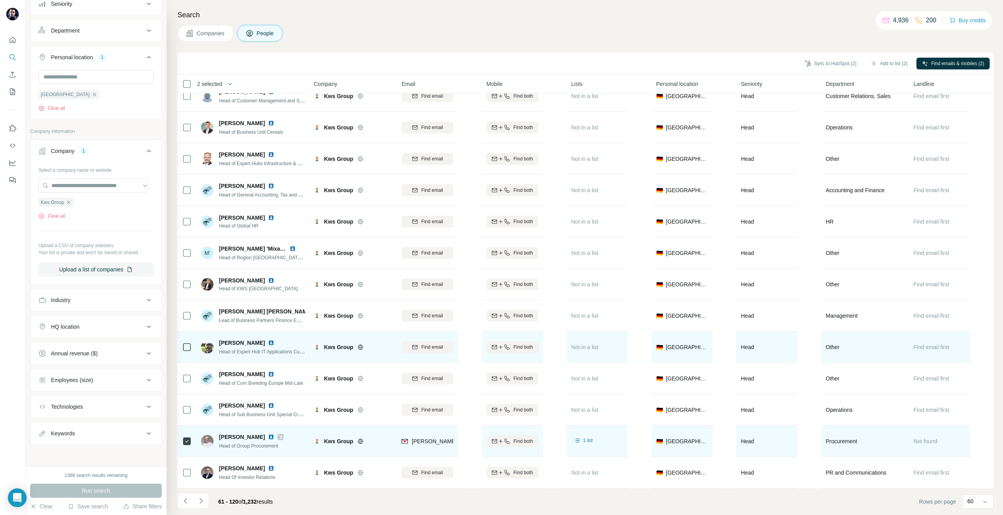
scroll to position [1490, 0]
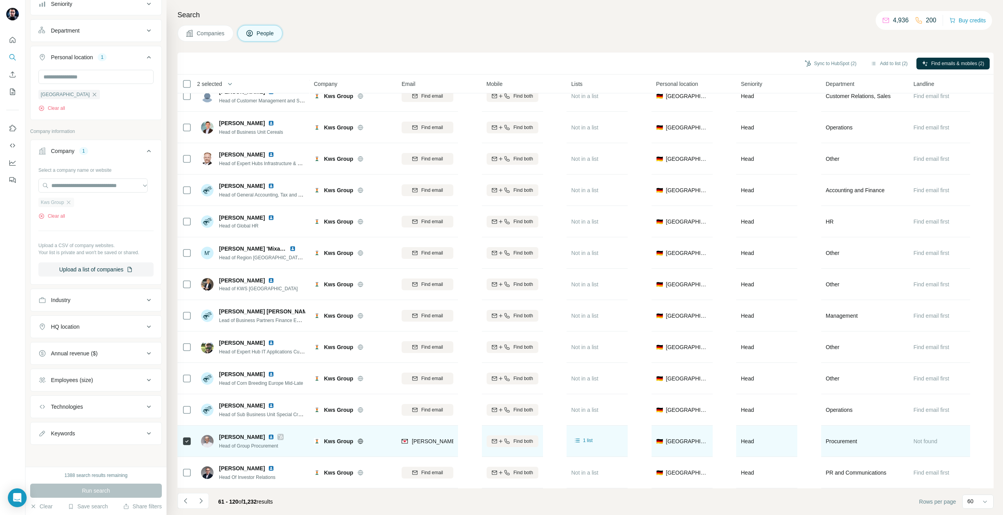
click at [71, 199] on div "Kws Group" at bounding box center [56, 201] width 36 height 9
click at [67, 199] on icon "button" at bounding box center [68, 202] width 6 height 6
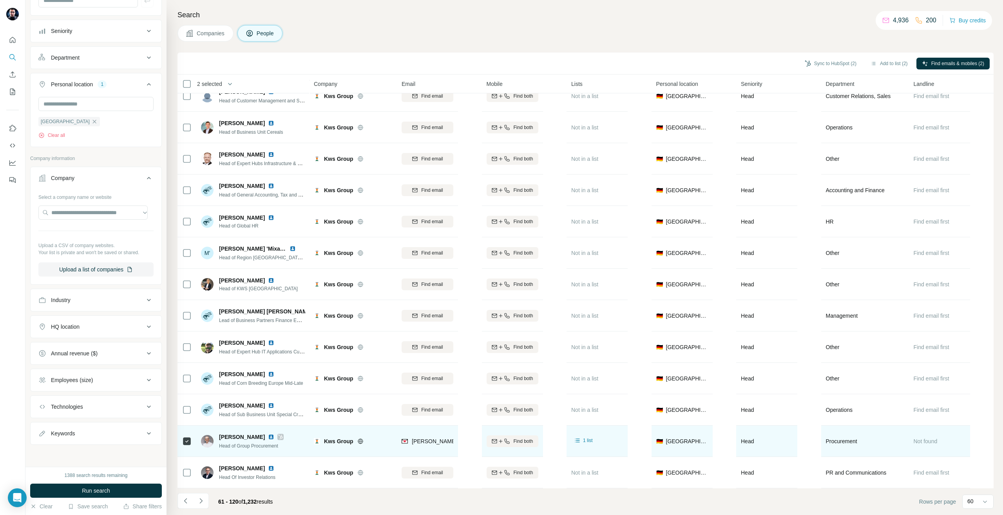
scroll to position [94, 0]
click at [80, 207] on input "text" at bounding box center [92, 212] width 109 height 14
paste input "**********"
type input "**********"
click at [86, 234] on p "Zooplus" at bounding box center [80, 230] width 38 height 8
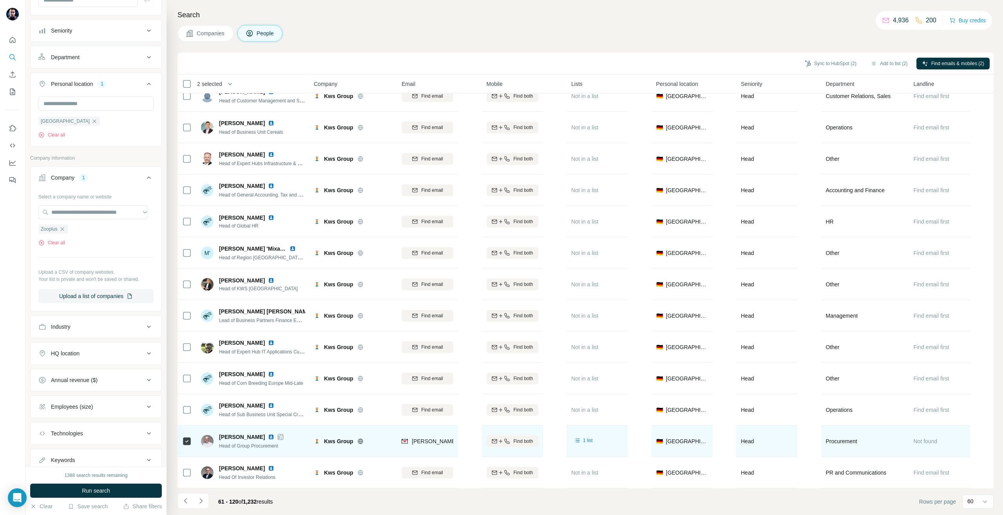
click at [87, 486] on button "Run search" at bounding box center [96, 490] width 132 height 14
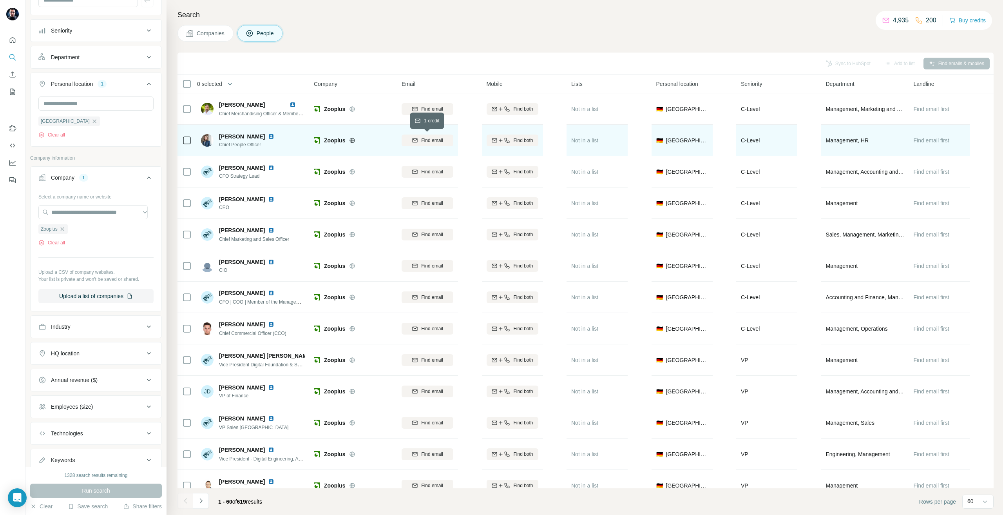
click at [415, 144] on button "Find email" at bounding box center [428, 140] width 52 height 12
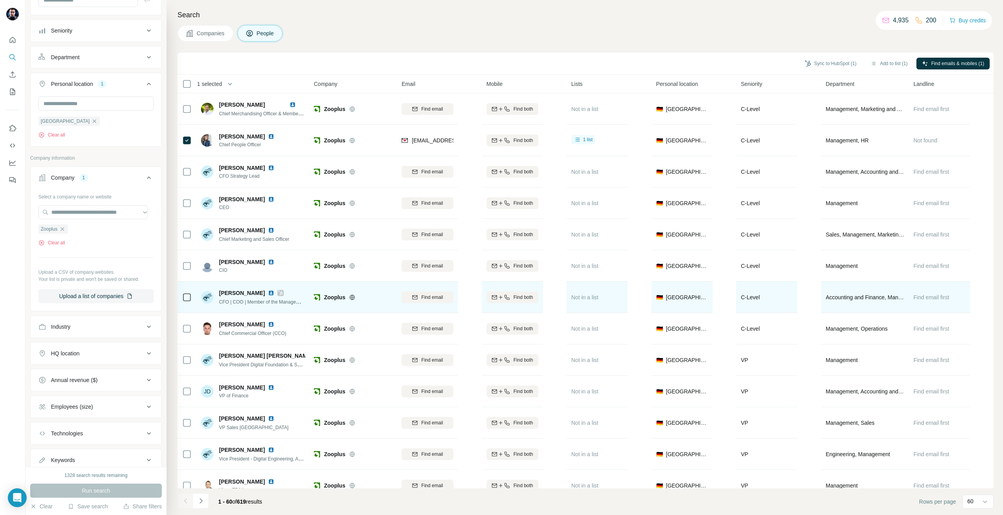
click at [183, 299] on icon at bounding box center [186, 296] width 9 height 9
click at [409, 294] on div "Find email" at bounding box center [428, 296] width 52 height 7
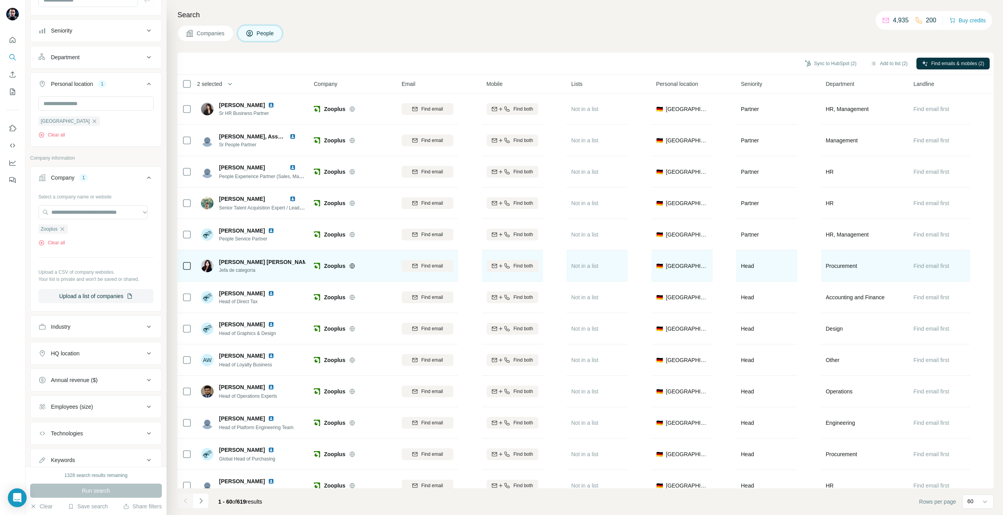
scroll to position [784, 0]
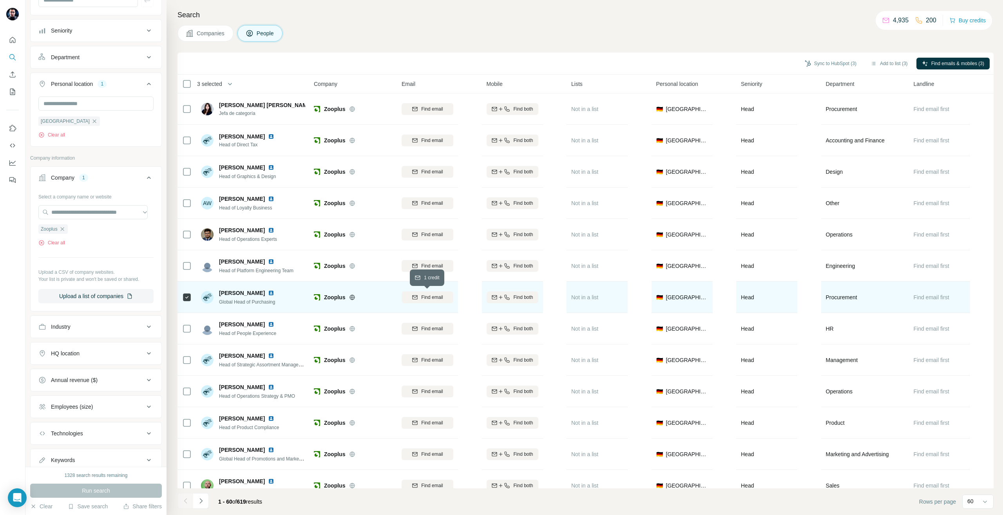
click at [416, 294] on icon "button" at bounding box center [415, 297] width 6 height 6
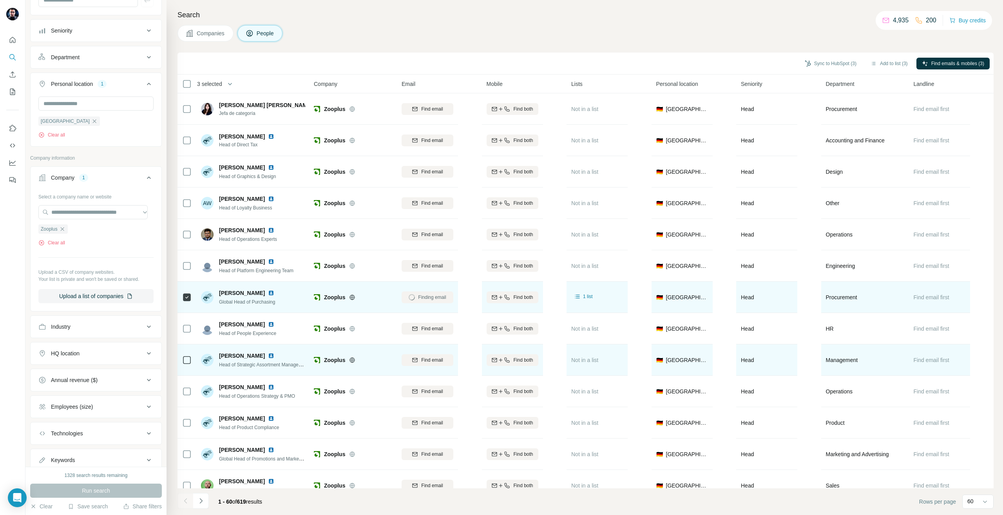
scroll to position [901, 0]
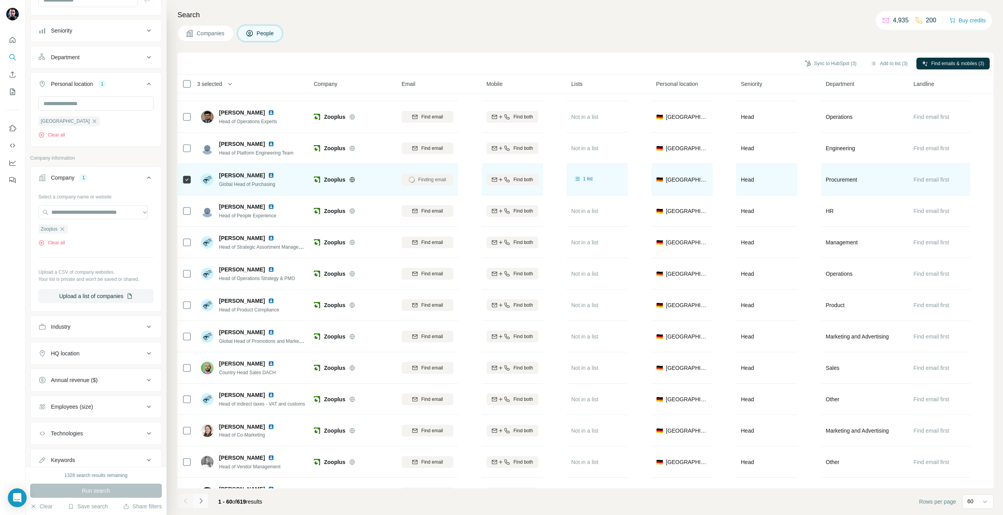
click at [200, 502] on icon "Navigate to next page" at bounding box center [201, 500] width 8 height 8
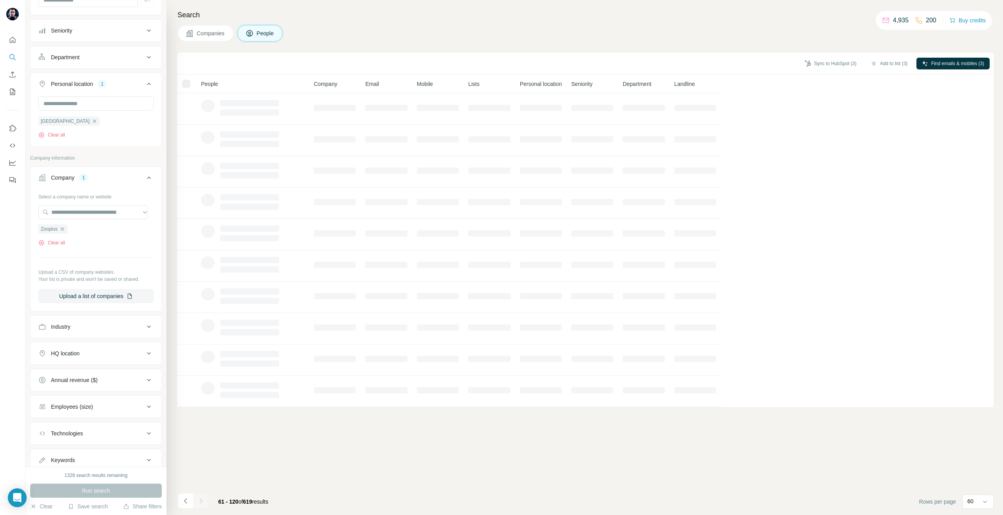
scroll to position [0, 0]
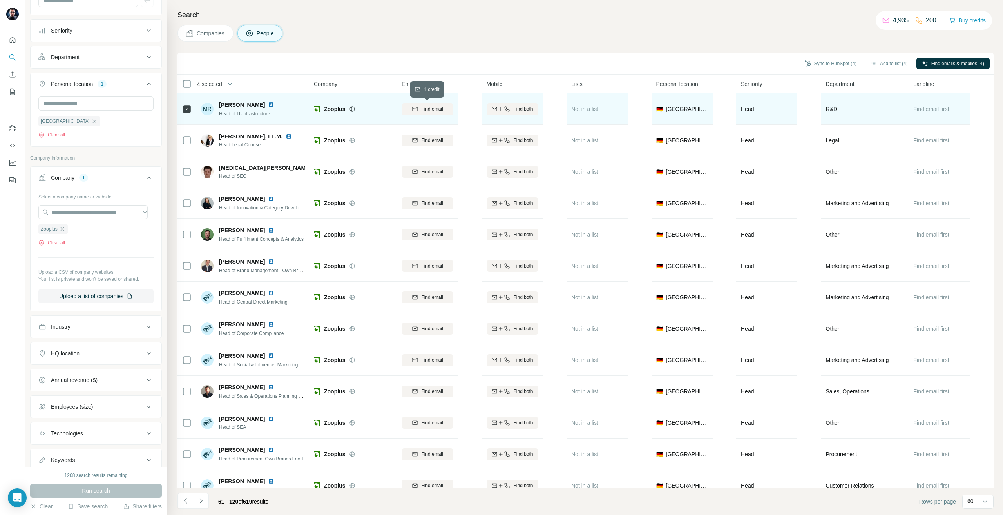
click at [426, 105] on span "Find email" at bounding box center [432, 108] width 22 height 7
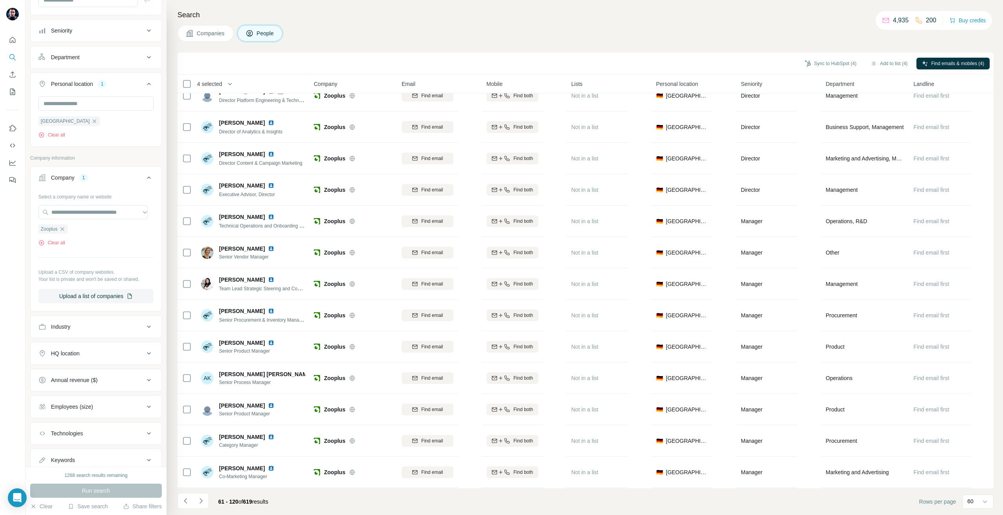
scroll to position [1490, 0]
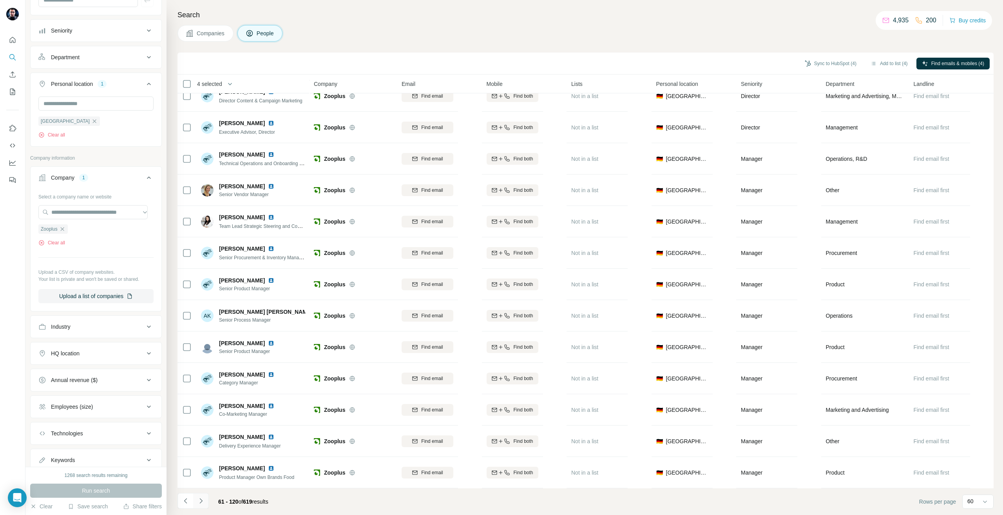
click at [198, 500] on icon "Navigate to next page" at bounding box center [201, 500] width 8 height 8
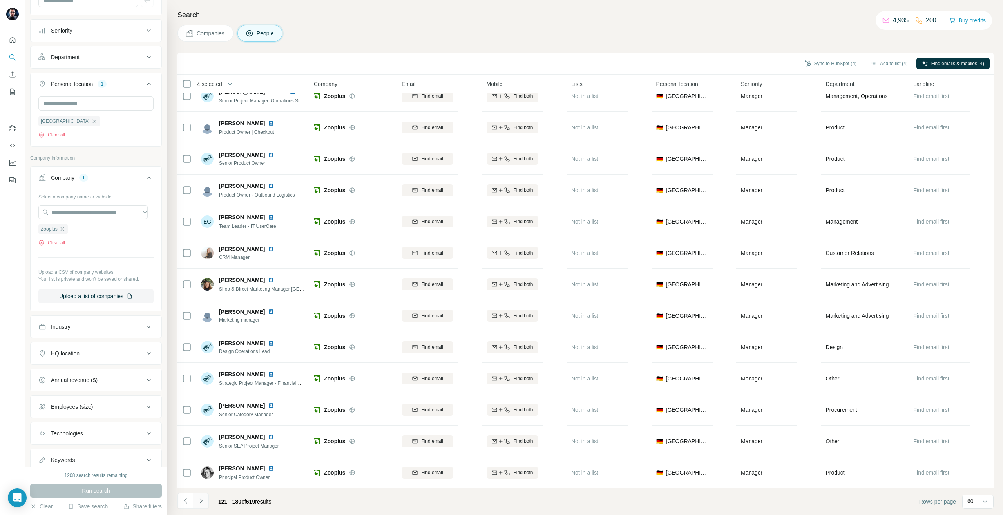
click at [206, 500] on button "Navigate to next page" at bounding box center [201, 501] width 16 height 16
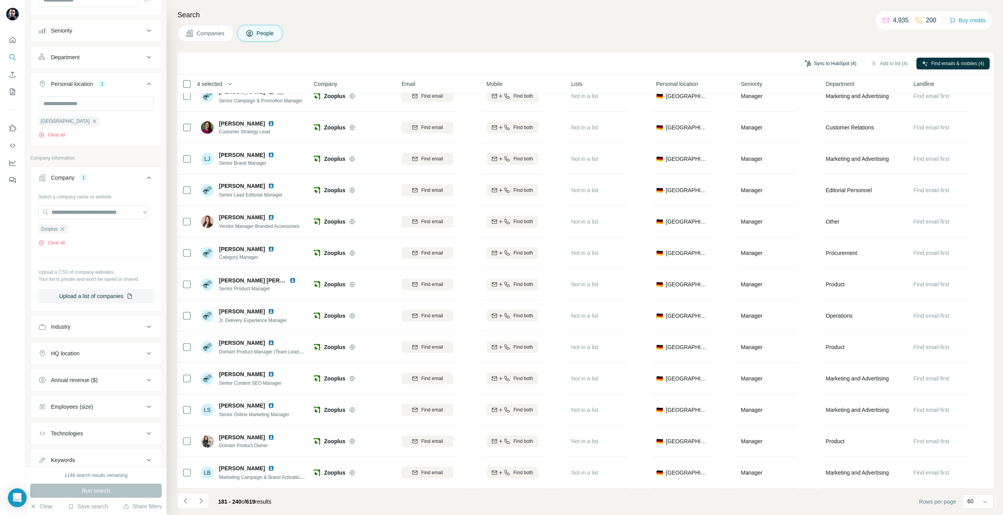
click at [808, 67] on button "Sync to HubSpot (4)" at bounding box center [830, 64] width 63 height 12
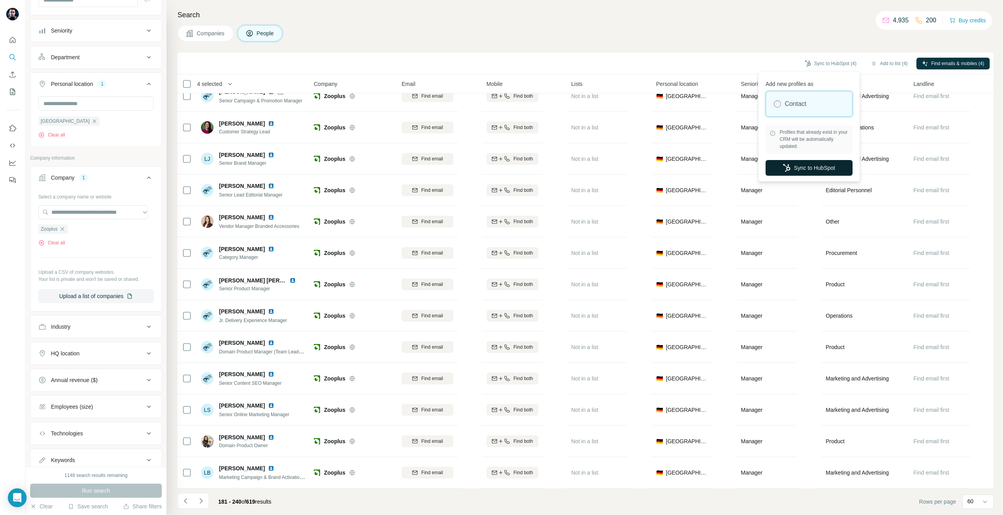
click at [787, 164] on icon "button" at bounding box center [787, 168] width 8 height 8
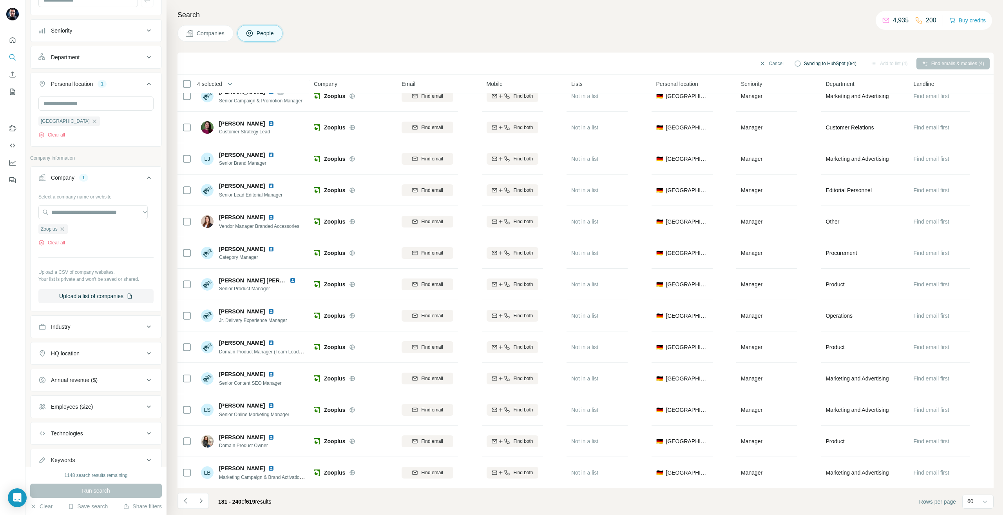
scroll to position [0, 0]
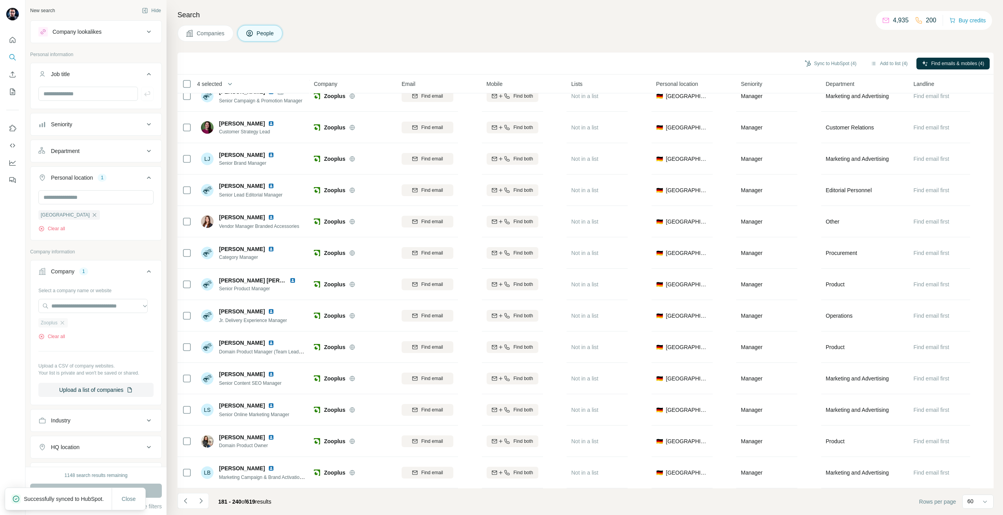
click at [68, 321] on div "Zooplus" at bounding box center [52, 322] width 29 height 9
click at [65, 320] on div "Zooplus" at bounding box center [52, 322] width 29 height 9
click at [64, 320] on div "Zooplus" at bounding box center [52, 322] width 29 height 9
click at [63, 322] on icon "button" at bounding box center [62, 323] width 4 height 4
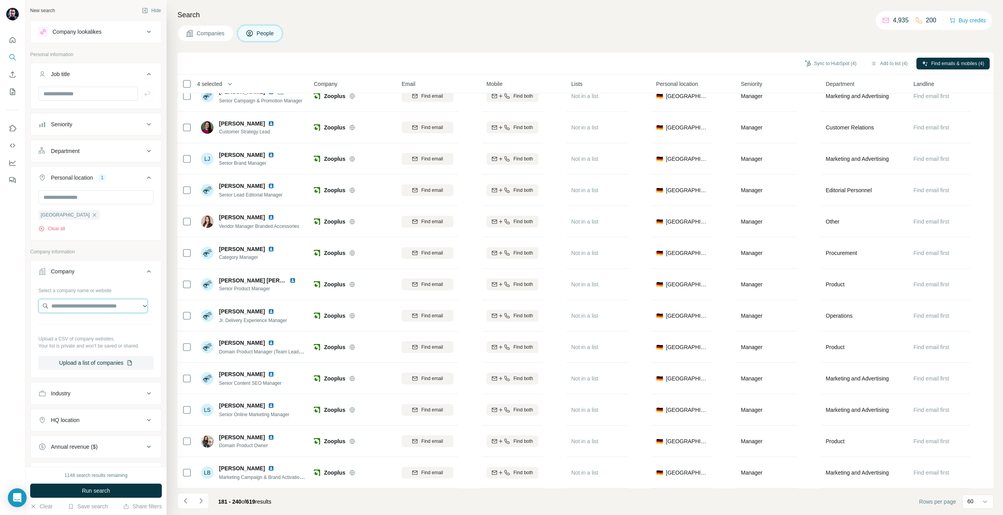
click at [60, 311] on input "text" at bounding box center [92, 306] width 109 height 14
paste input "**********"
type input "**********"
click at [100, 326] on div "Sprinklr [DOMAIN_NAME]" at bounding box center [92, 327] width 105 height 21
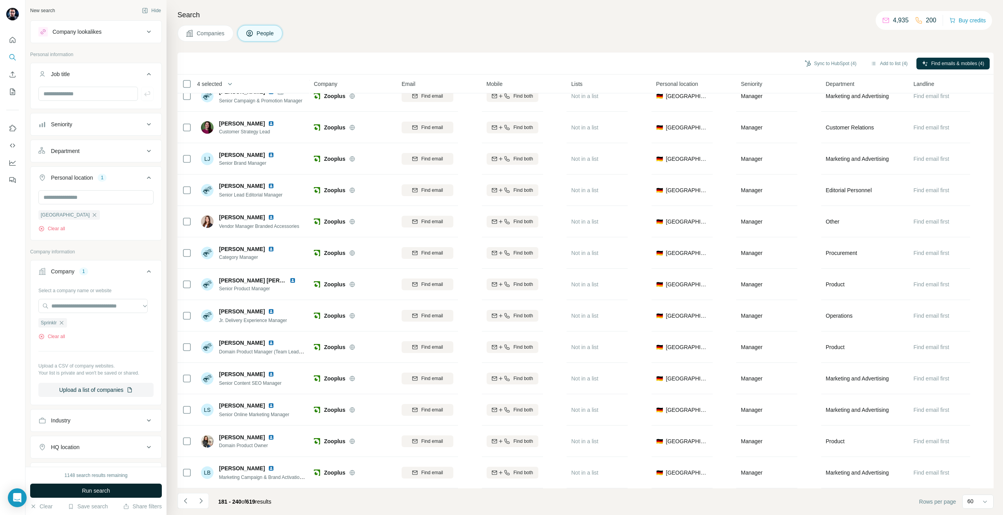
click at [88, 493] on span "Run search" at bounding box center [96, 490] width 28 height 8
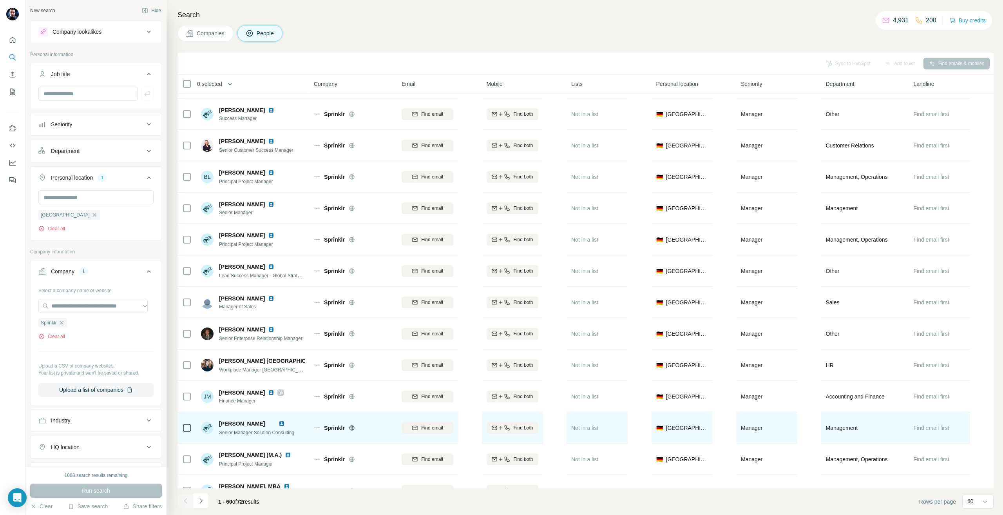
scroll to position [470, 0]
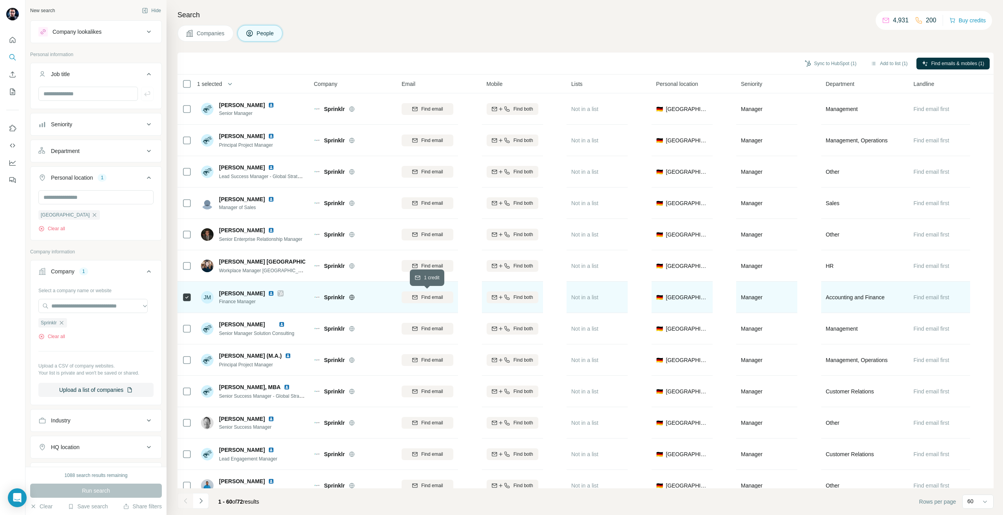
click at [425, 296] on span "Find email" at bounding box center [432, 296] width 22 height 7
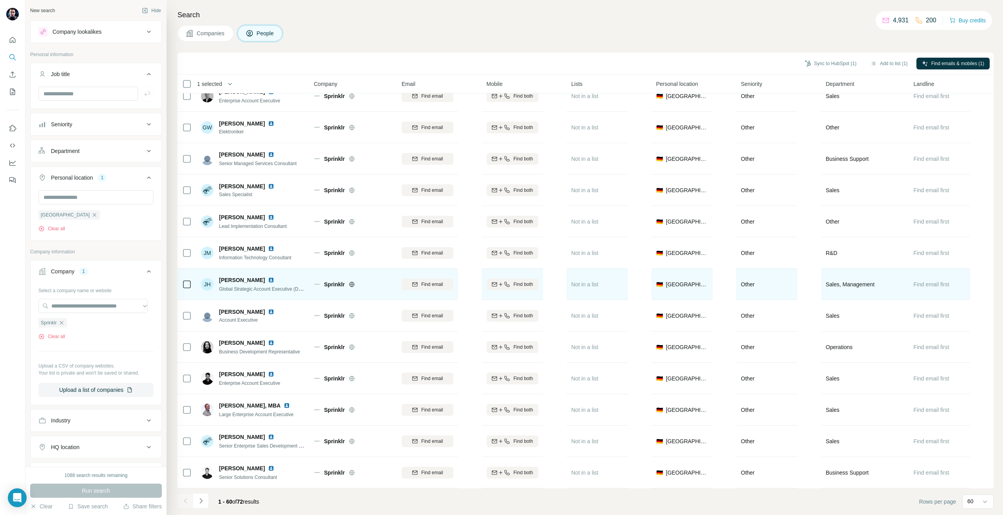
scroll to position [1490, 0]
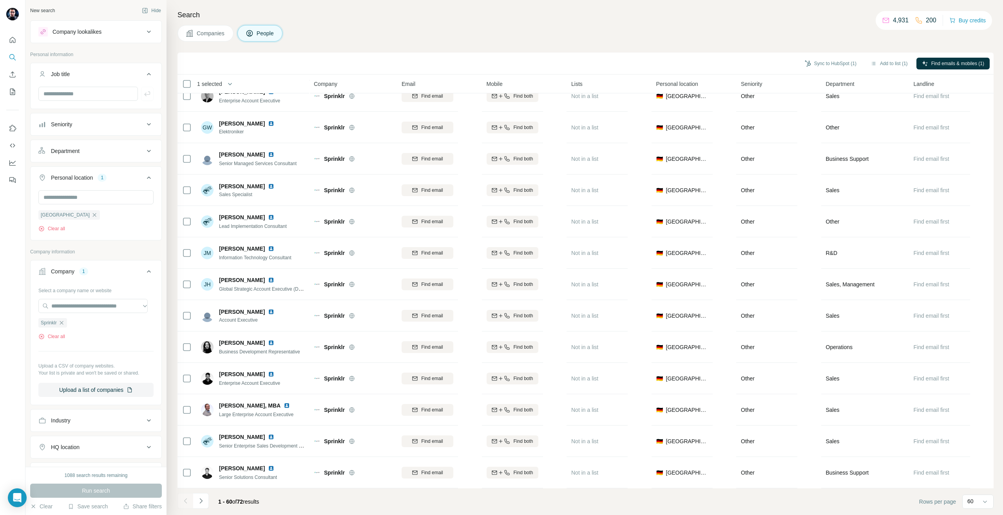
click at [202, 499] on icon "Navigate to next page" at bounding box center [201, 500] width 8 height 8
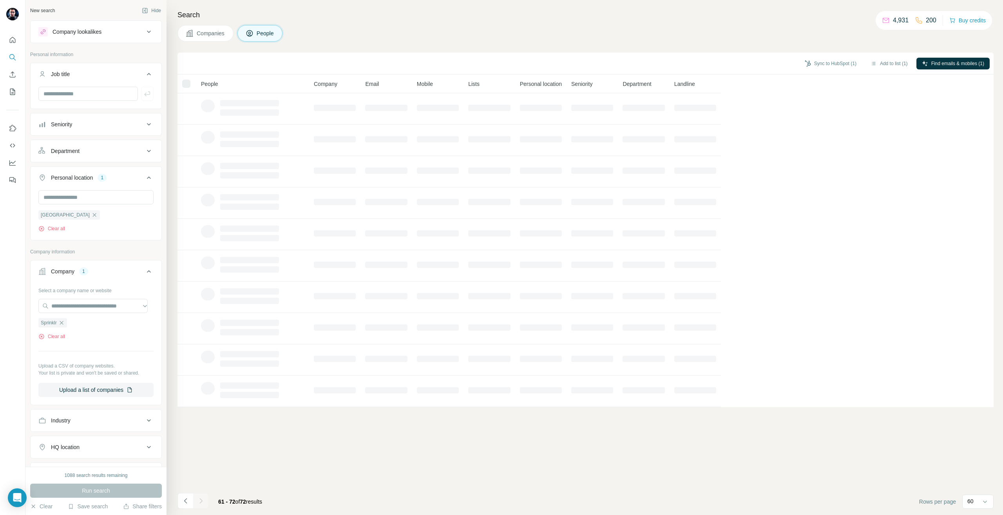
scroll to position [0, 0]
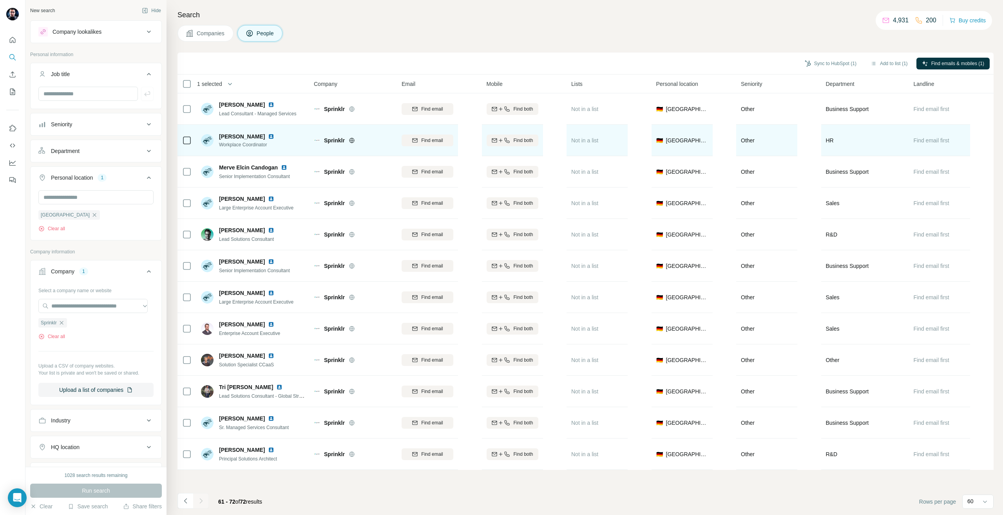
click at [190, 136] on icon at bounding box center [186, 140] width 9 height 9
click at [433, 145] on button "Find email" at bounding box center [428, 140] width 52 height 12
click at [814, 60] on button "Sync to HubSpot (2)" at bounding box center [830, 64] width 63 height 12
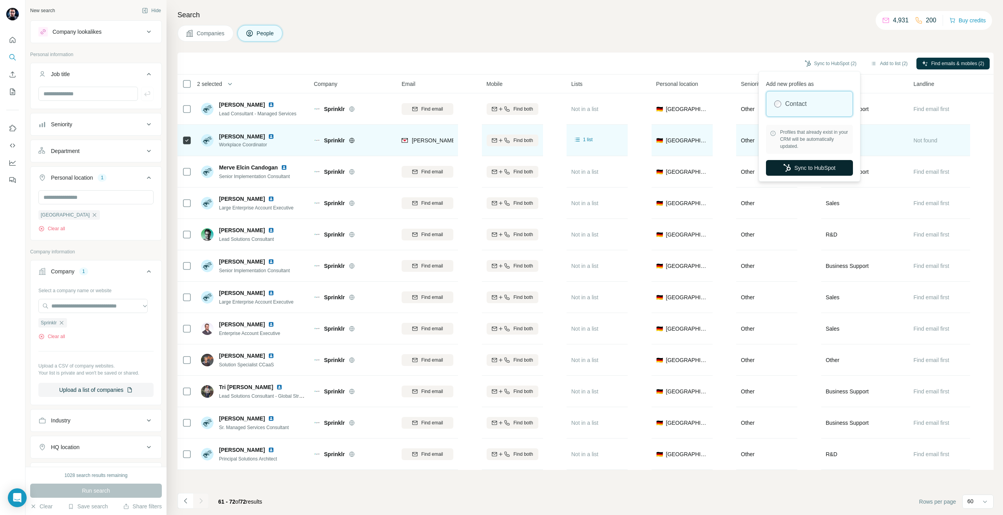
click at [800, 164] on button "Sync to HubSpot" at bounding box center [809, 168] width 87 height 16
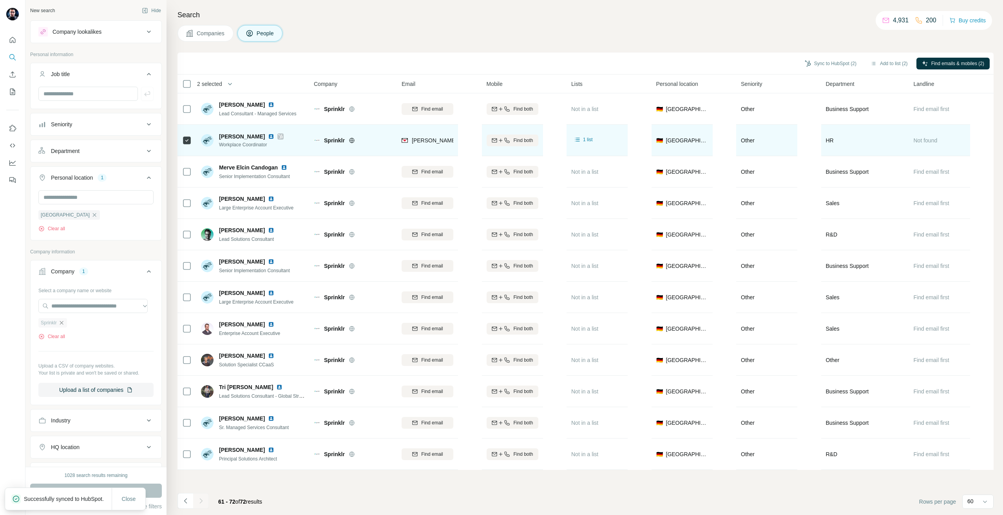
click at [62, 325] on icon "button" at bounding box center [61, 322] width 6 height 6
click at [76, 311] on div at bounding box center [95, 307] width 115 height 16
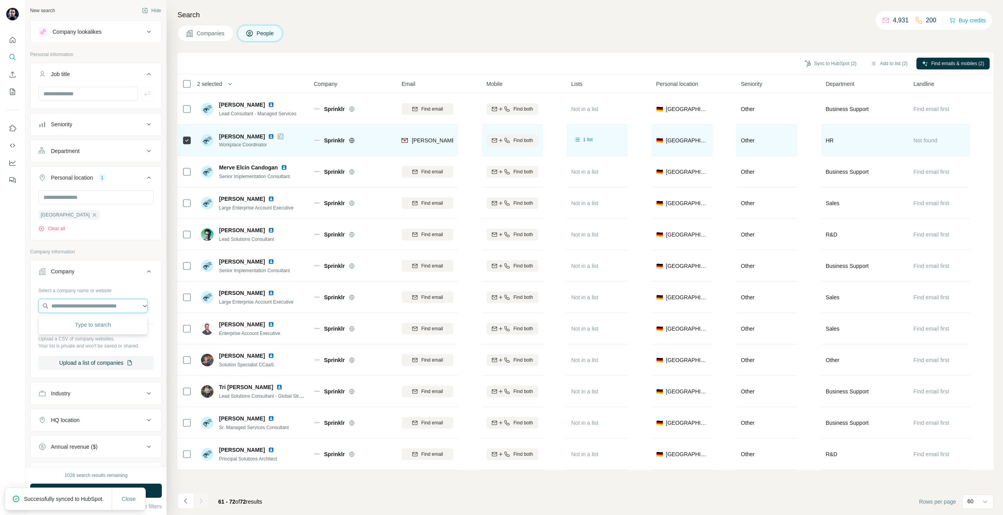
click at [73, 306] on input "text" at bounding box center [92, 306] width 109 height 14
paste input "**********"
type input "**********"
click at [82, 335] on p "[DOMAIN_NAME]" at bounding box center [101, 338] width 82 height 7
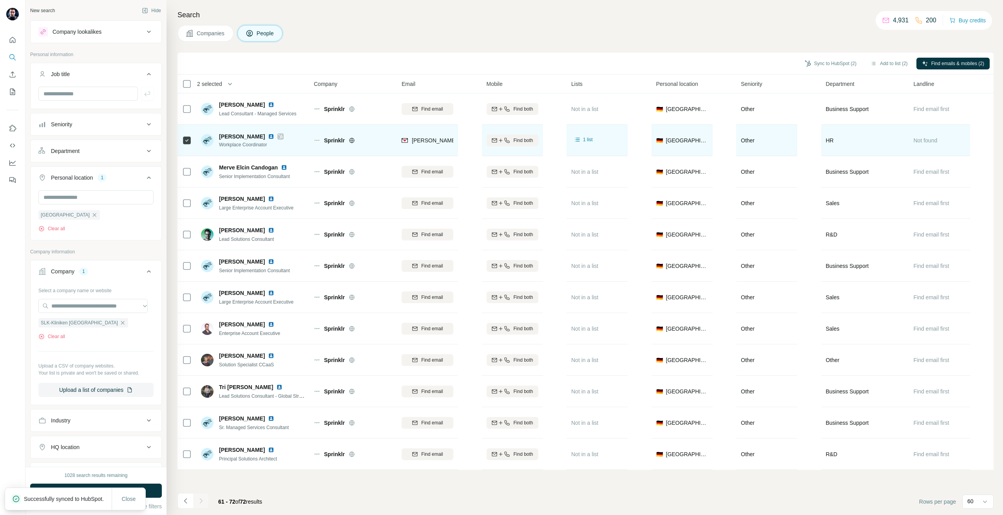
scroll to position [0, 0]
click at [104, 495] on button "Run search" at bounding box center [96, 490] width 132 height 14
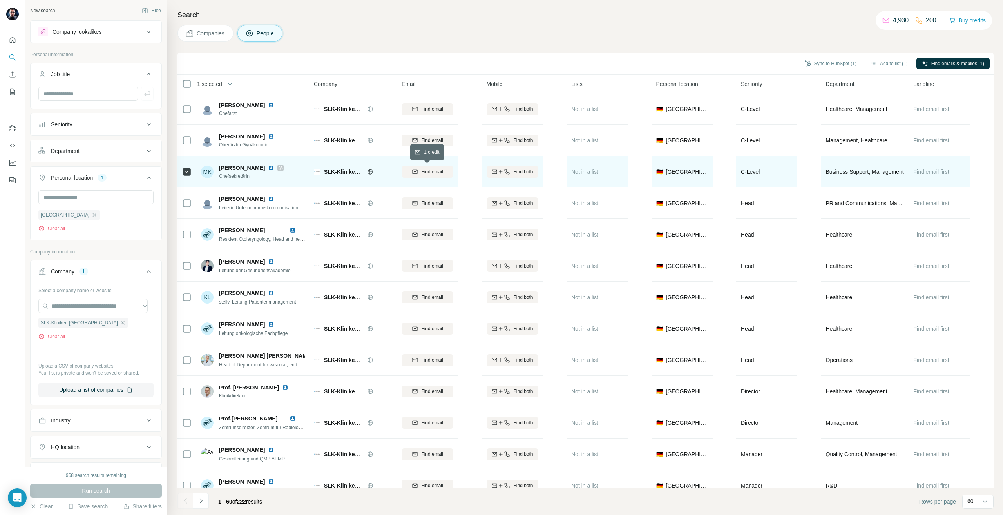
click at [420, 170] on div "Find email" at bounding box center [428, 171] width 52 height 7
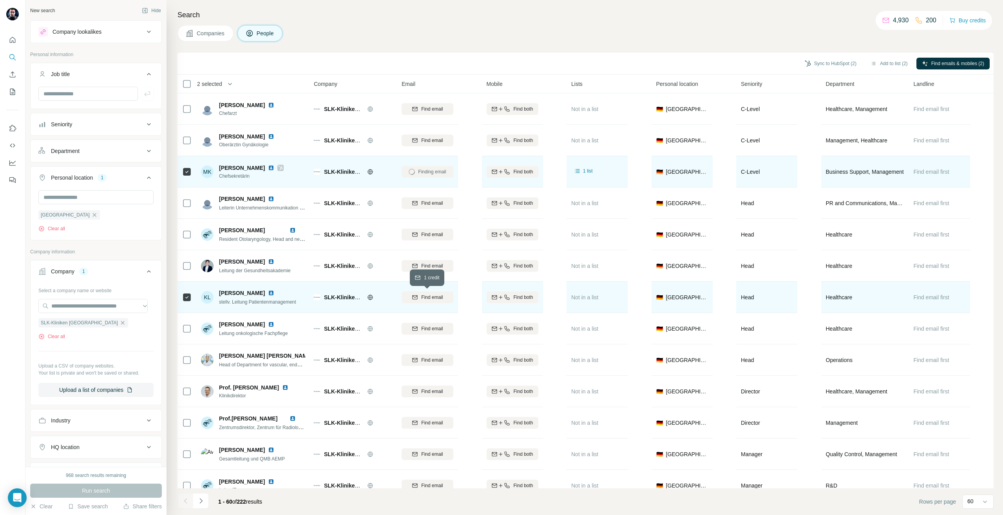
click at [442, 298] on span "Find email" at bounding box center [432, 296] width 22 height 7
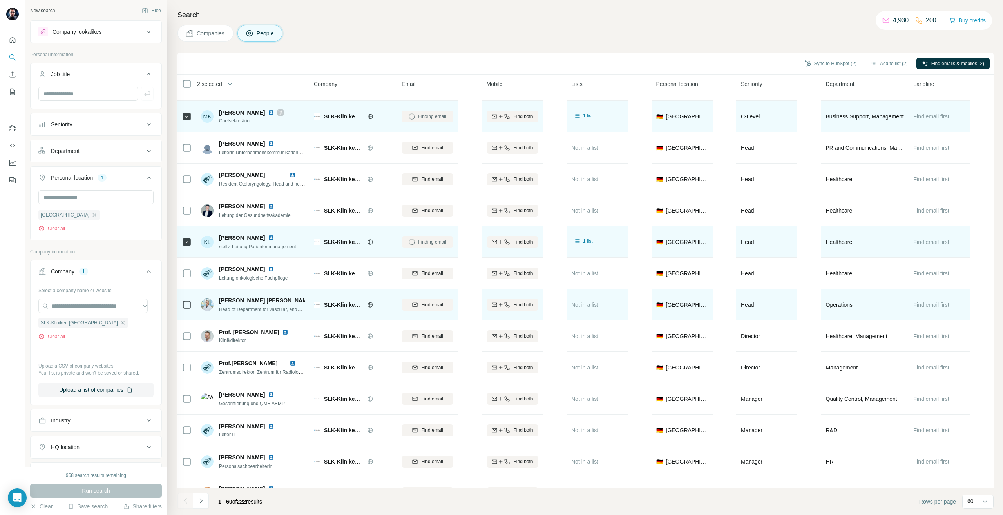
scroll to position [118, 0]
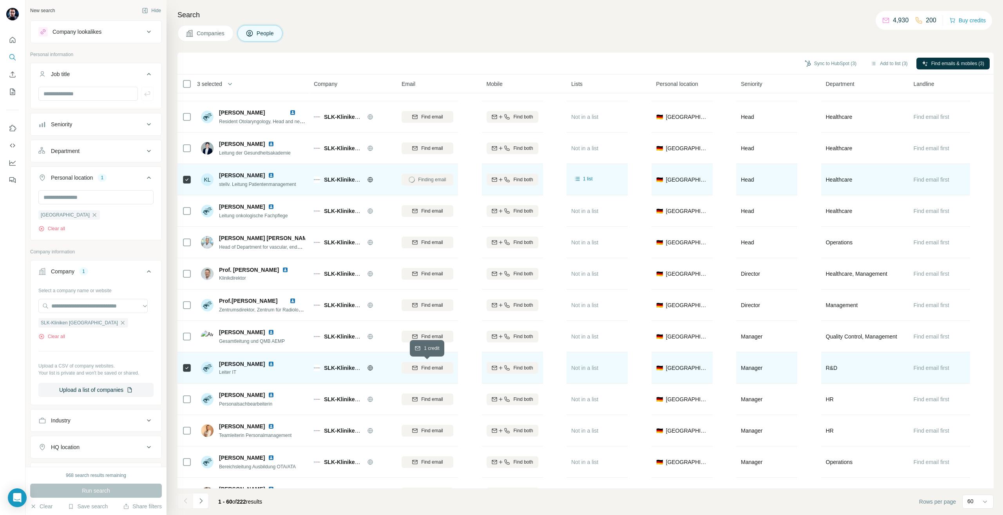
click at [428, 369] on span "Find email" at bounding box center [432, 367] width 22 height 7
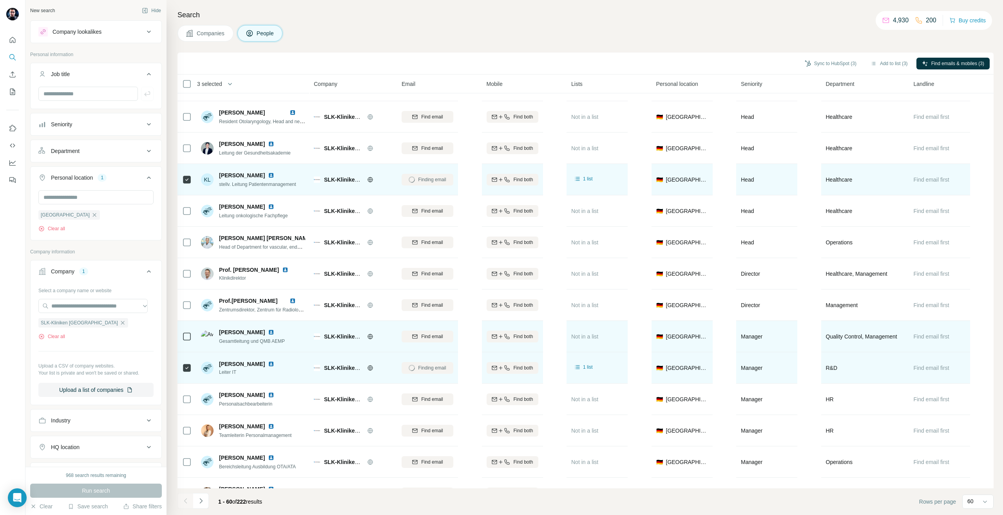
scroll to position [274, 0]
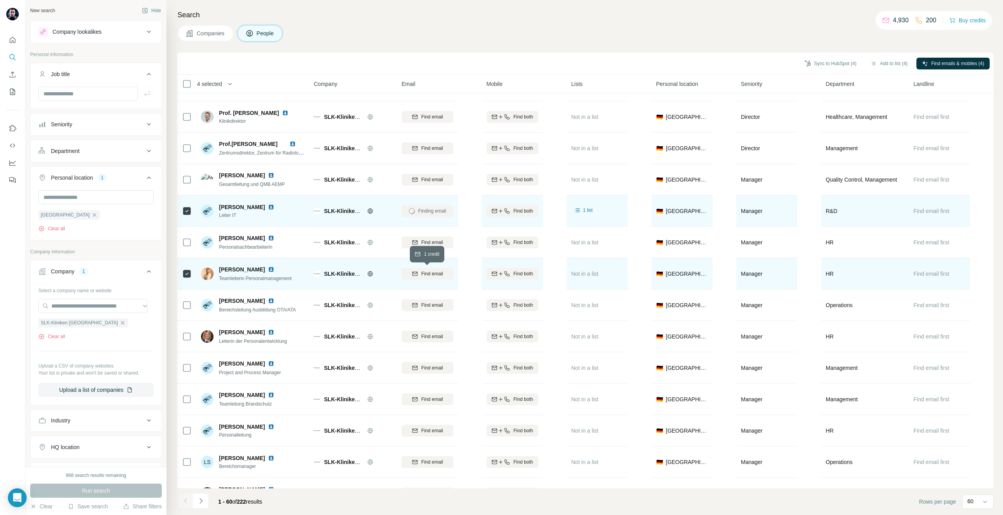
click at [425, 272] on span "Find email" at bounding box center [432, 273] width 22 height 7
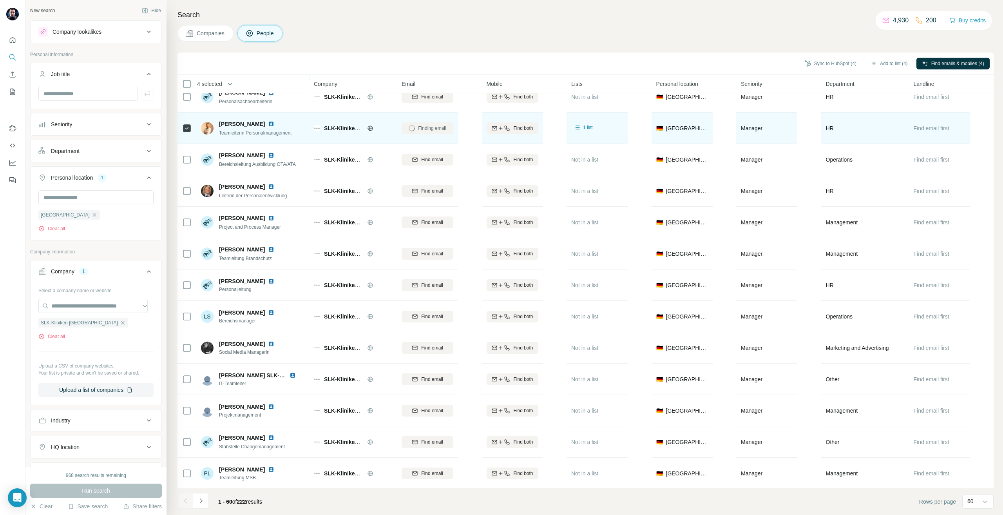
scroll to position [431, 0]
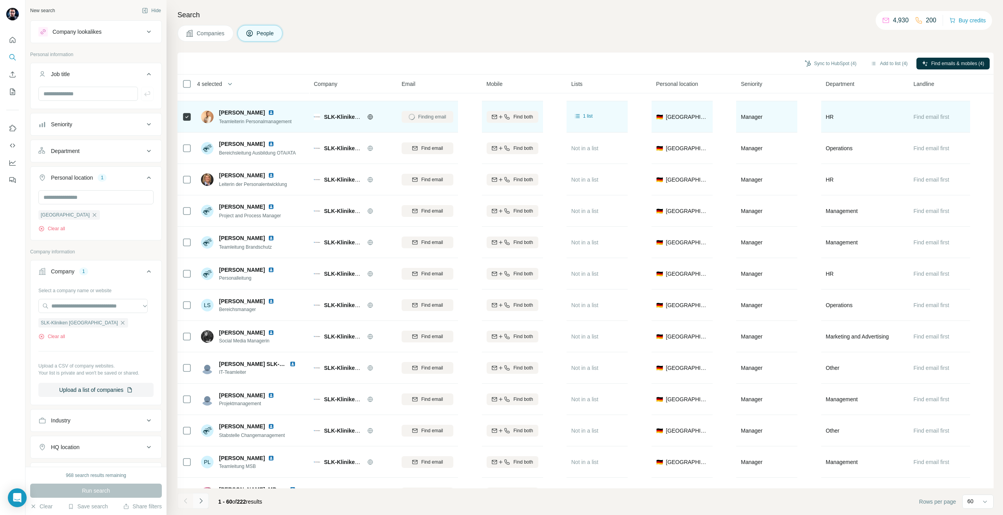
click at [203, 500] on icon "Navigate to next page" at bounding box center [201, 500] width 8 height 8
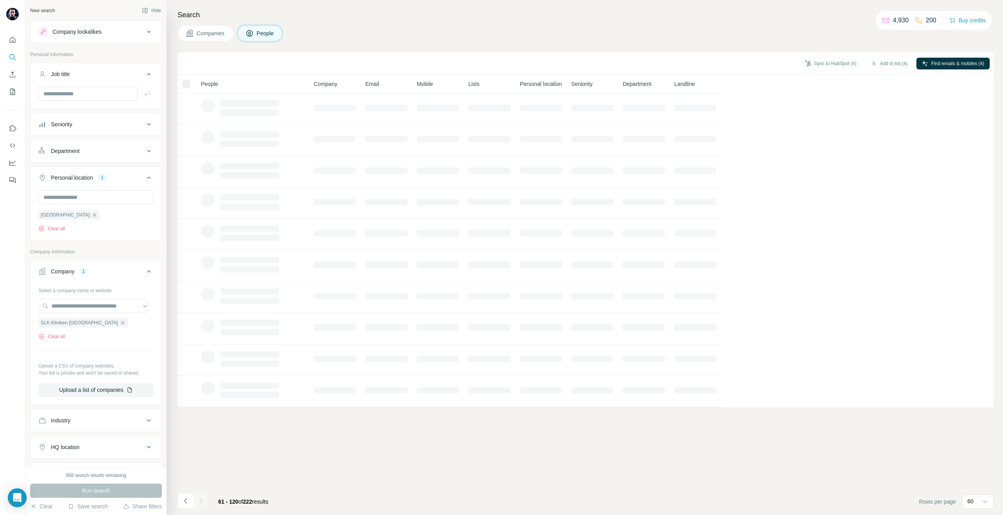
scroll to position [0, 0]
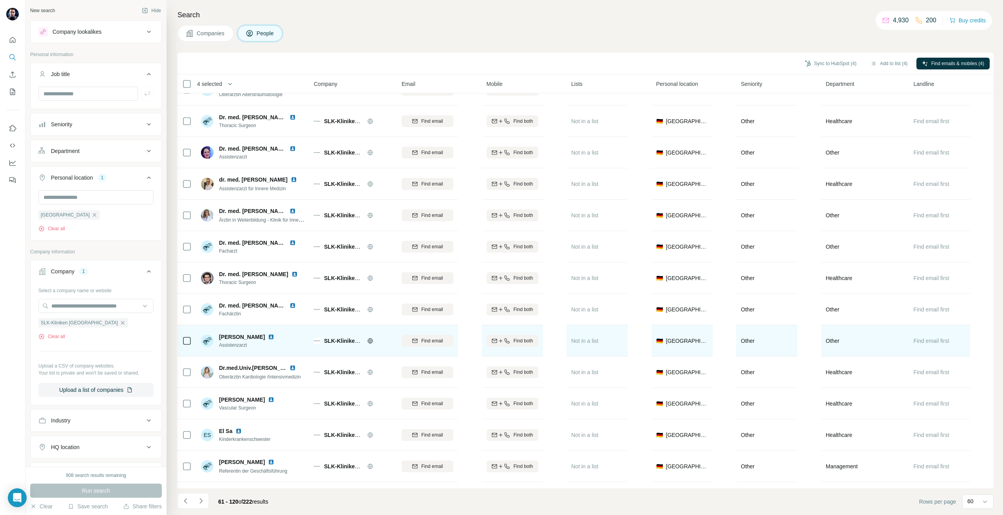
scroll to position [823, 0]
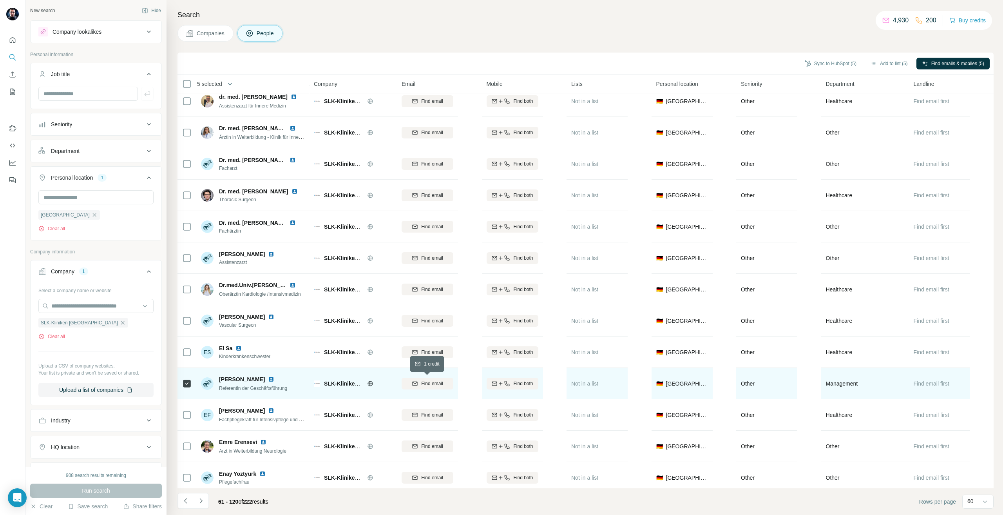
click at [426, 385] on span "Find email" at bounding box center [432, 383] width 22 height 7
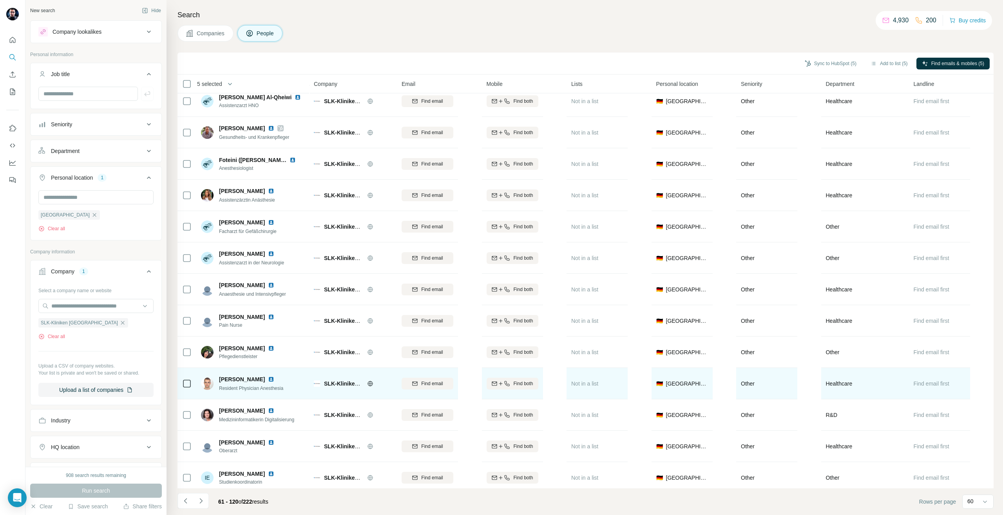
scroll to position [1490, 0]
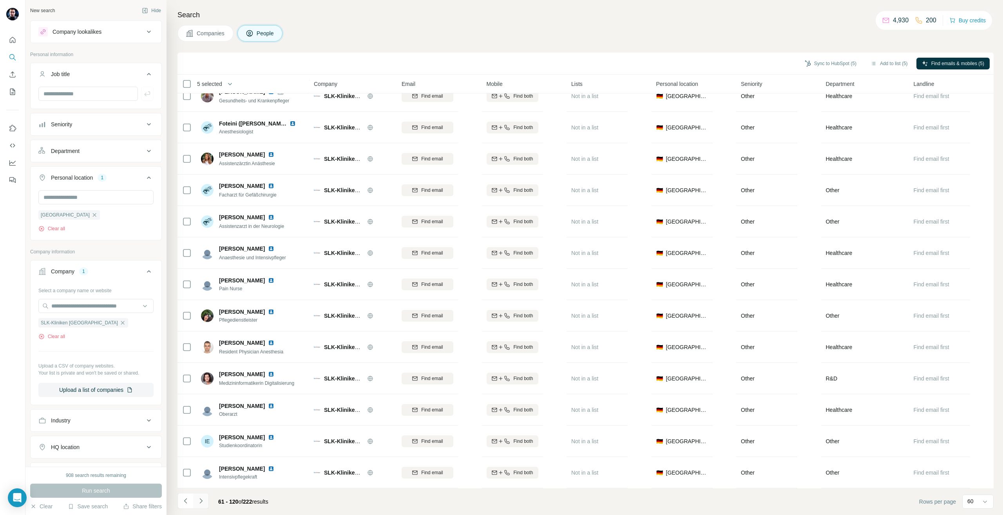
click at [201, 504] on icon "Navigate to next page" at bounding box center [201, 500] width 8 height 8
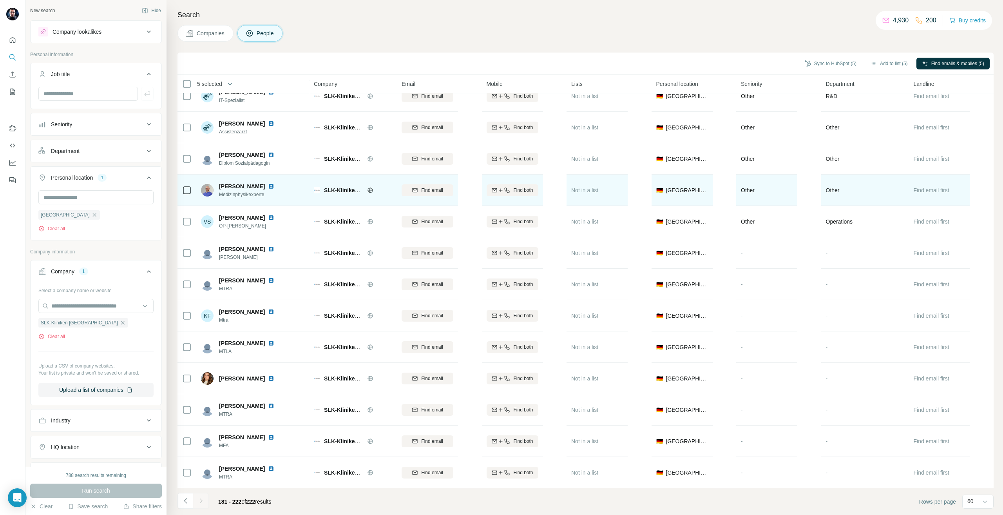
scroll to position [926, 0]
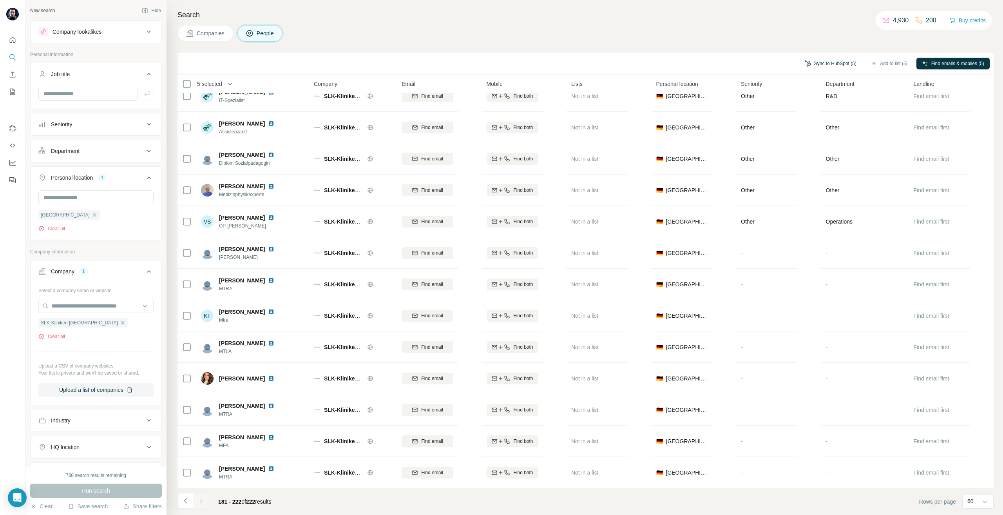
click at [816, 66] on button "Sync to HubSpot (5)" at bounding box center [830, 64] width 63 height 12
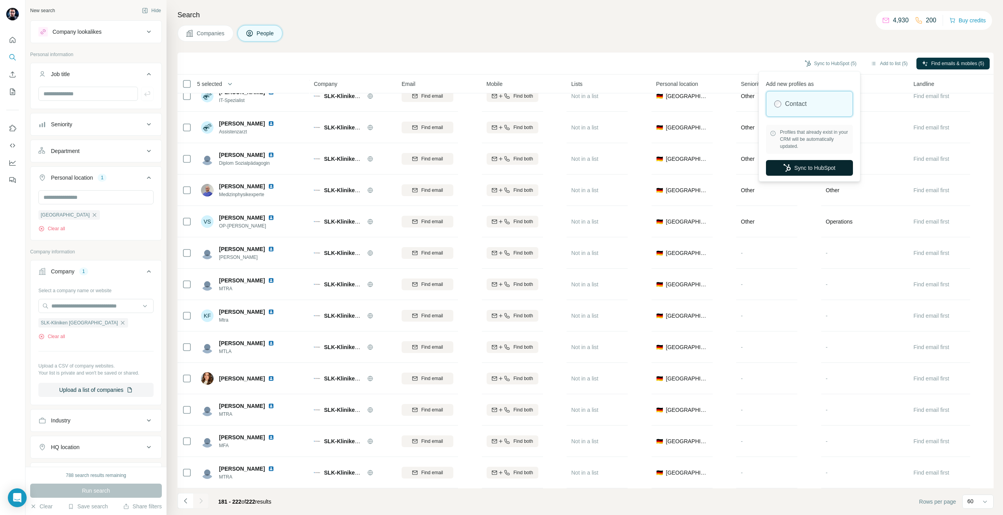
click at [806, 167] on button "Sync to HubSpot" at bounding box center [809, 168] width 87 height 16
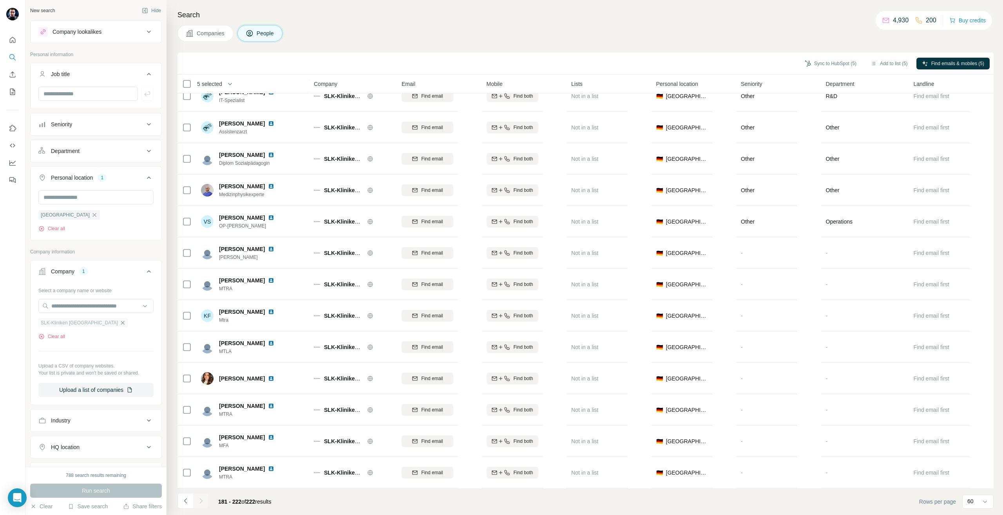
click at [120, 323] on icon "button" at bounding box center [123, 322] width 6 height 6
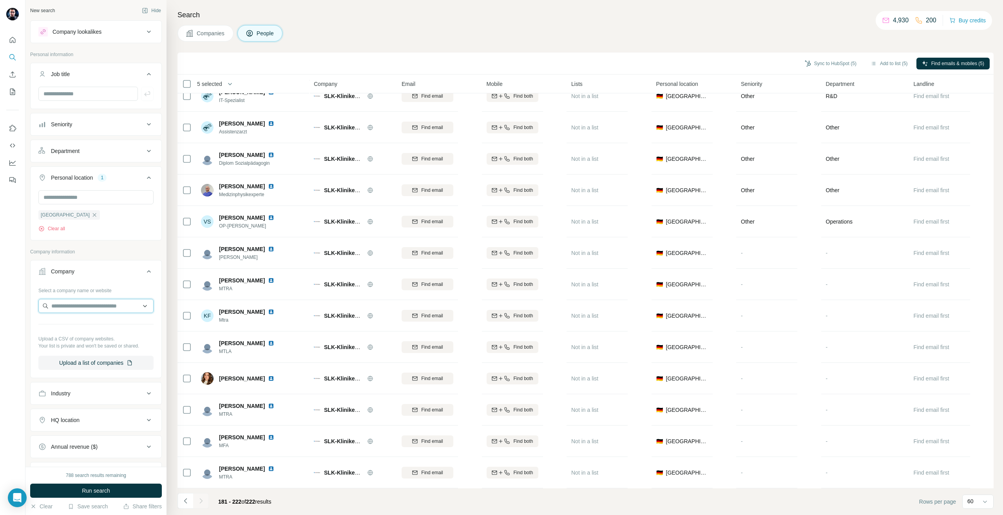
click at [82, 303] on input "text" at bounding box center [95, 306] width 115 height 14
type input "**********"
click at [80, 321] on p "Oberalp Group" at bounding box center [80, 324] width 38 height 8
click at [87, 487] on span "Run search" at bounding box center [96, 490] width 28 height 8
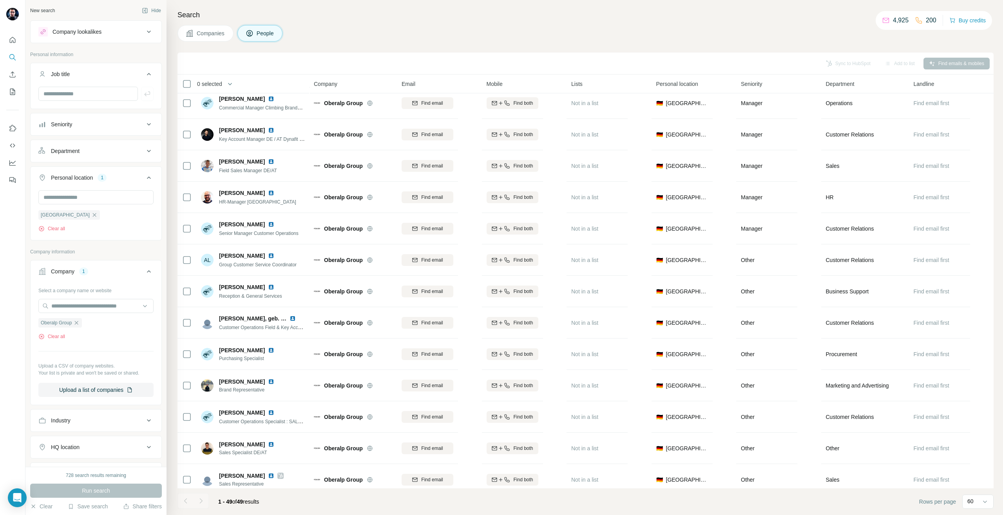
scroll to position [509, 0]
click at [70, 197] on input "text" at bounding box center [95, 197] width 115 height 14
type input "***"
click at [139, 224] on section "🇨🇭 [GEOGRAPHIC_DATA]" at bounding box center [90, 221] width 101 height 17
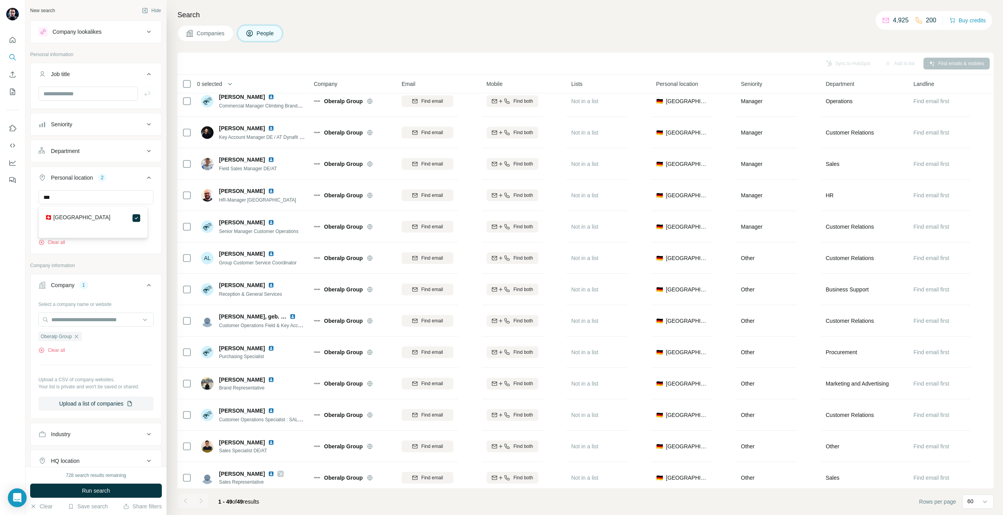
click at [127, 481] on div "728 search results remaining Run search Clear Save search Share filters" at bounding box center [95, 490] width 141 height 48
click at [125, 482] on div "728 search results remaining Run search Clear Save search Share filters" at bounding box center [95, 490] width 141 height 48
click at [125, 486] on button "Run search" at bounding box center [96, 490] width 132 height 14
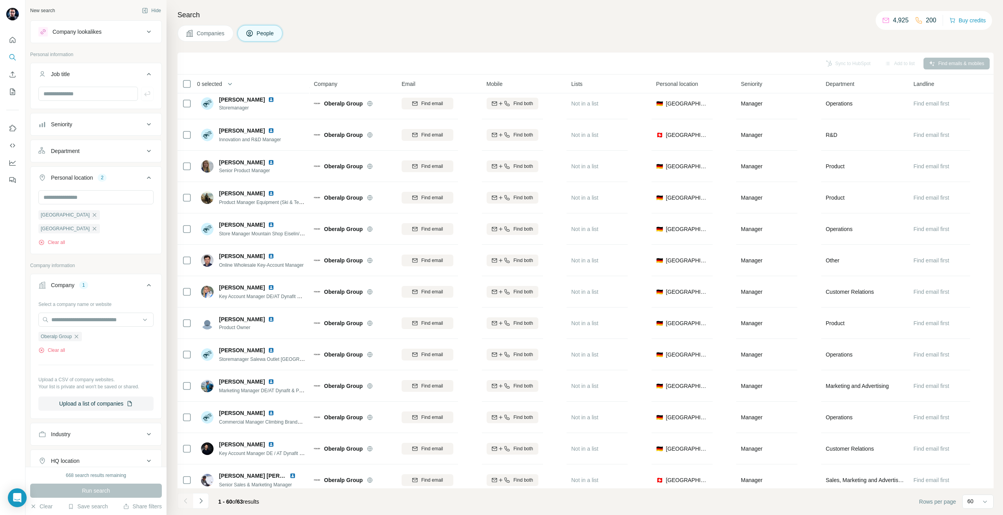
scroll to position [431, 0]
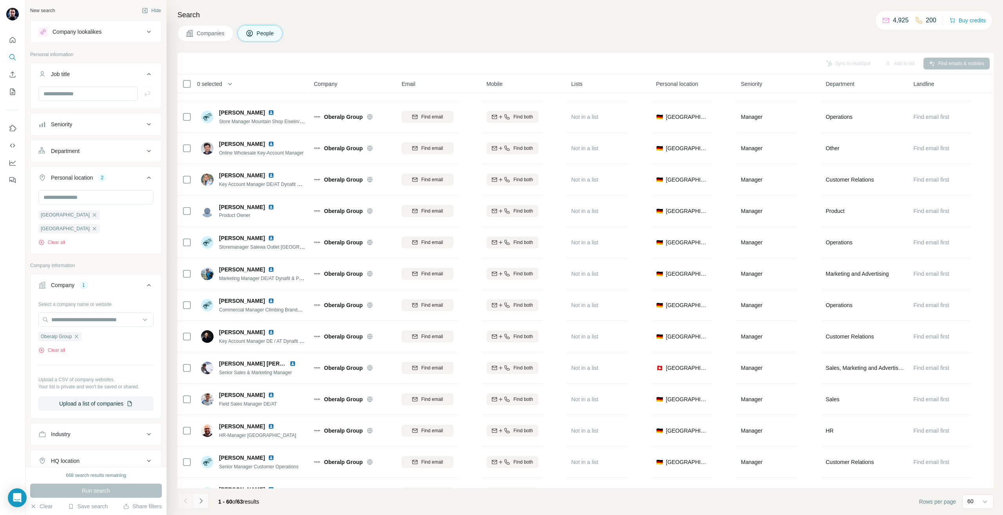
click at [203, 500] on icon "Navigate to next page" at bounding box center [201, 500] width 8 height 8
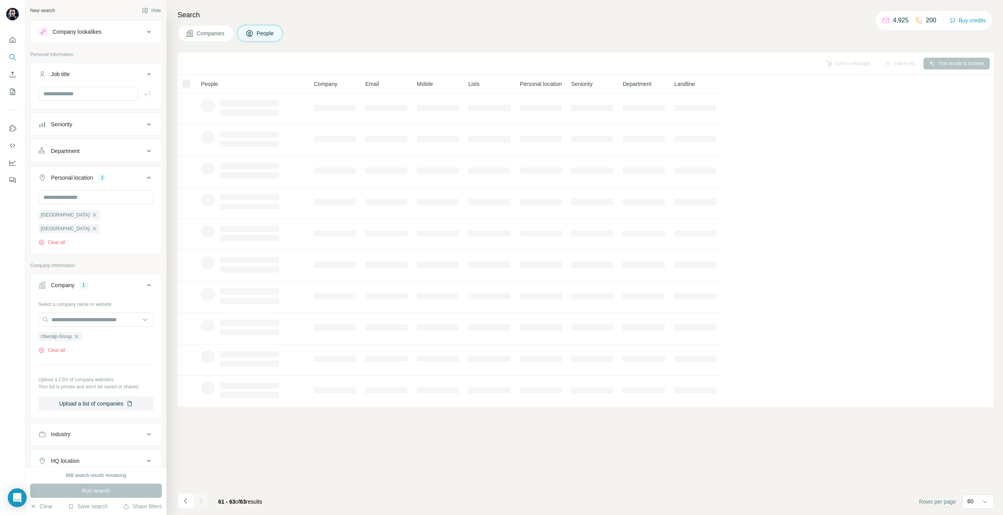
scroll to position [0, 0]
